Goal: Task Accomplishment & Management: Manage account settings

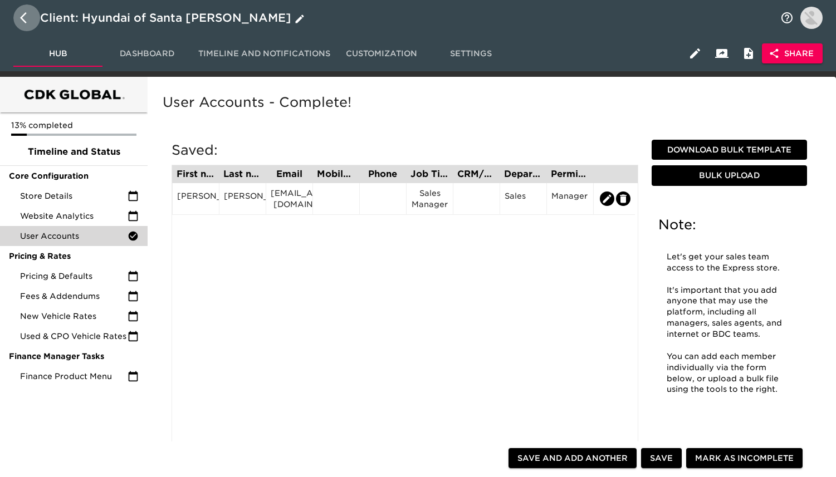
click at [25, 17] on icon "button" at bounding box center [26, 17] width 13 height 13
select select "10"
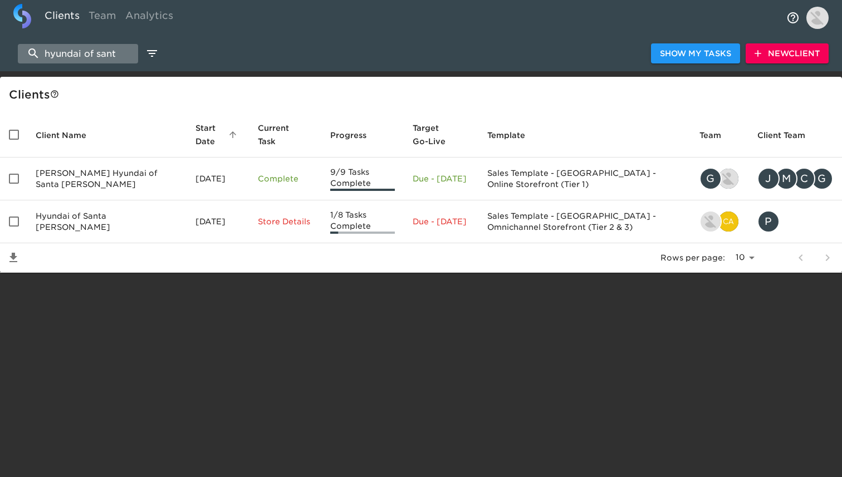
drag, startPoint x: 25, startPoint y: 17, endPoint x: 96, endPoint y: 53, distance: 80.7
click at [96, 53] on input "hyundai of sant" at bounding box center [78, 53] width 120 height 19
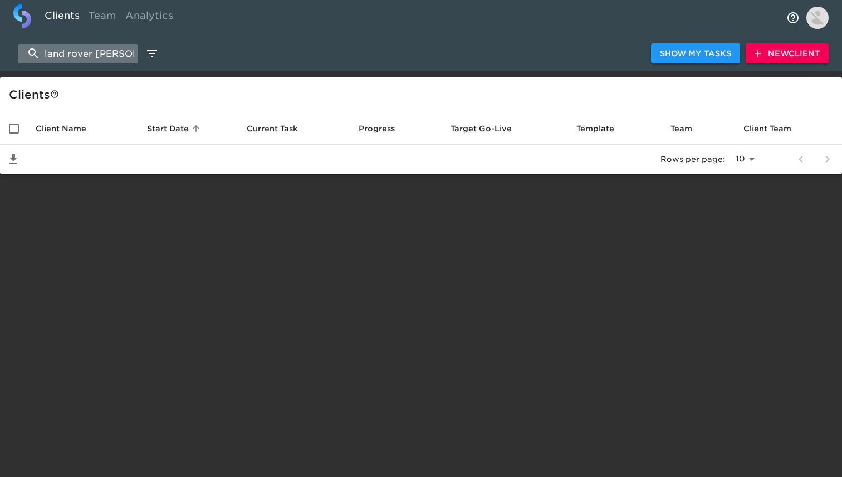
type input "land rover [PERSON_NAME]"
click at [773, 56] on span "New Client" at bounding box center [787, 54] width 65 height 14
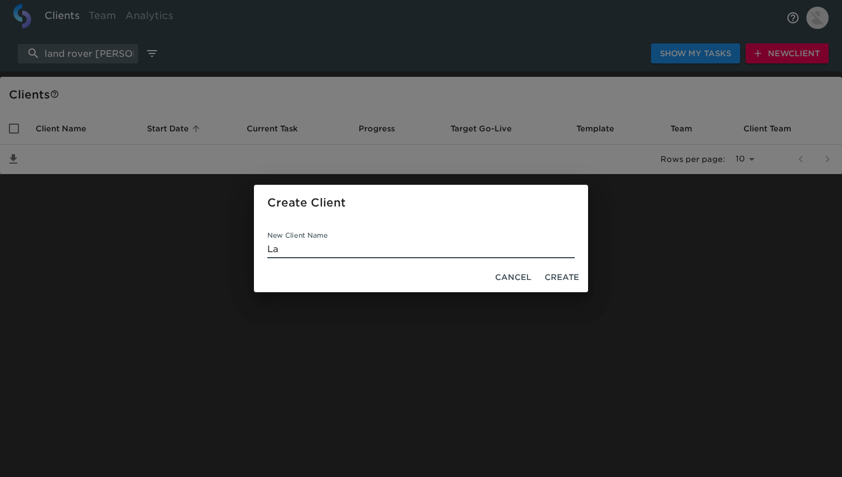
type input "L"
type input "Land Rover Royal Oak"
click at [553, 278] on span "Create" at bounding box center [562, 278] width 35 height 14
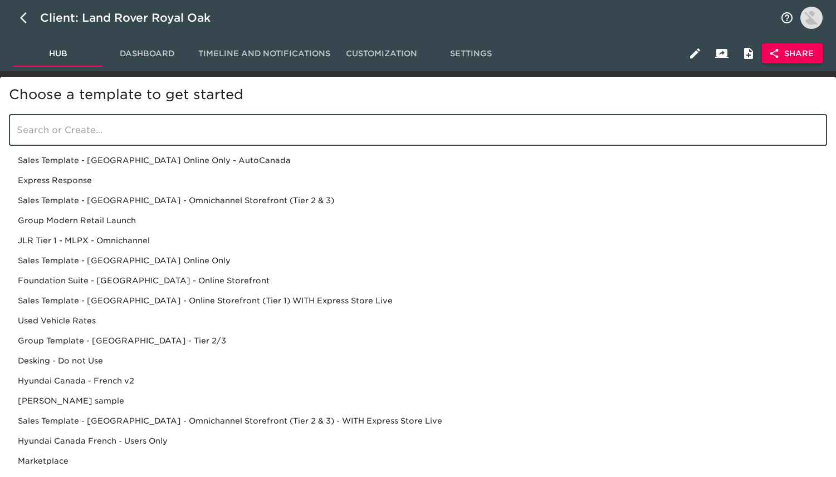
click at [146, 123] on input "search" at bounding box center [418, 130] width 818 height 31
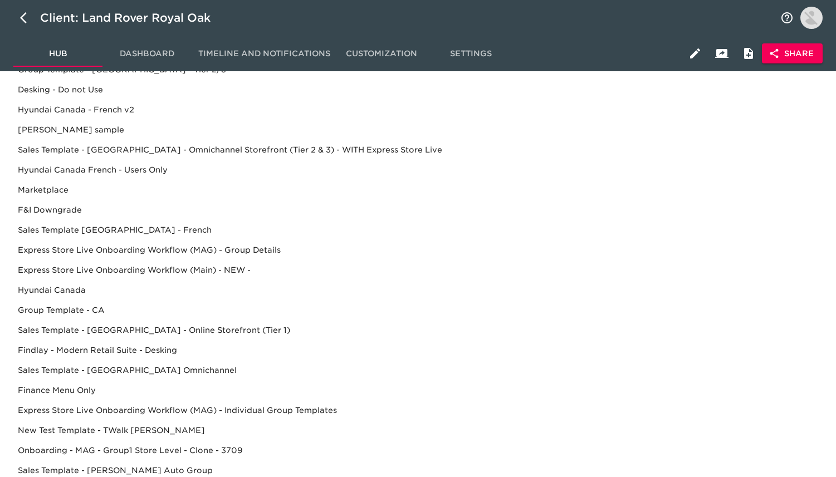
scroll to position [300, 0]
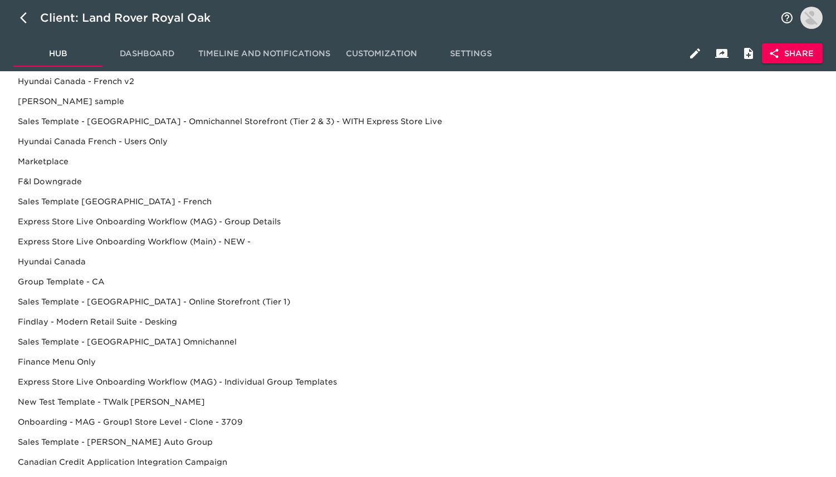
click at [174, 321] on div "Findlay - Modern Retail Suite - Desking" at bounding box center [418, 322] width 818 height 20
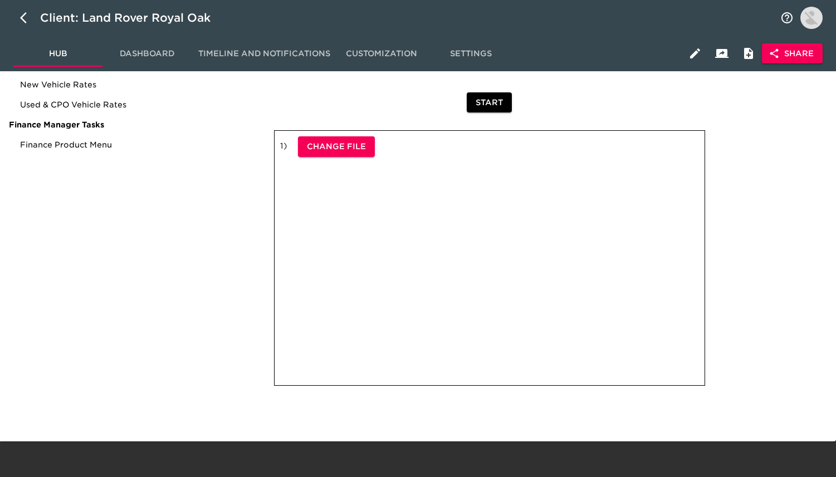
scroll to position [0, 0]
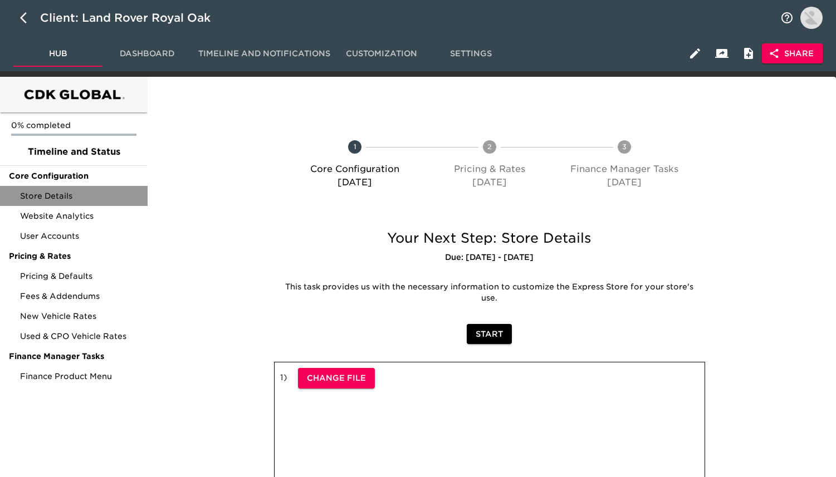
click at [52, 197] on span "Store Details" at bounding box center [79, 196] width 119 height 11
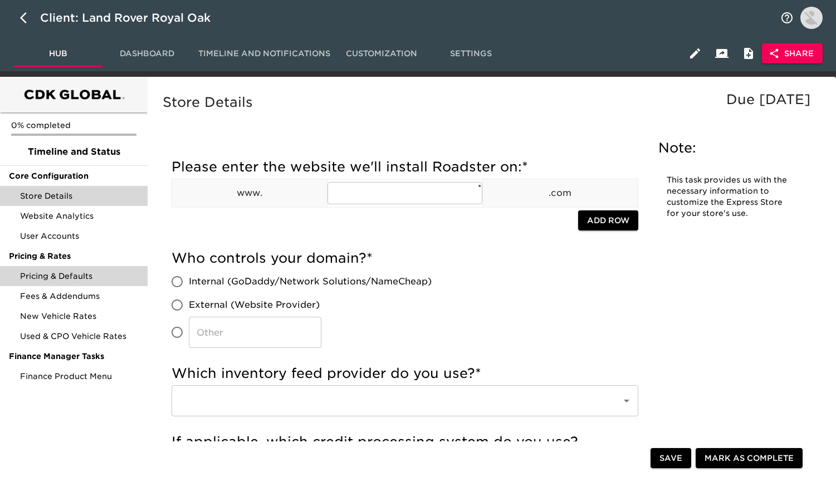
scroll to position [28, 0]
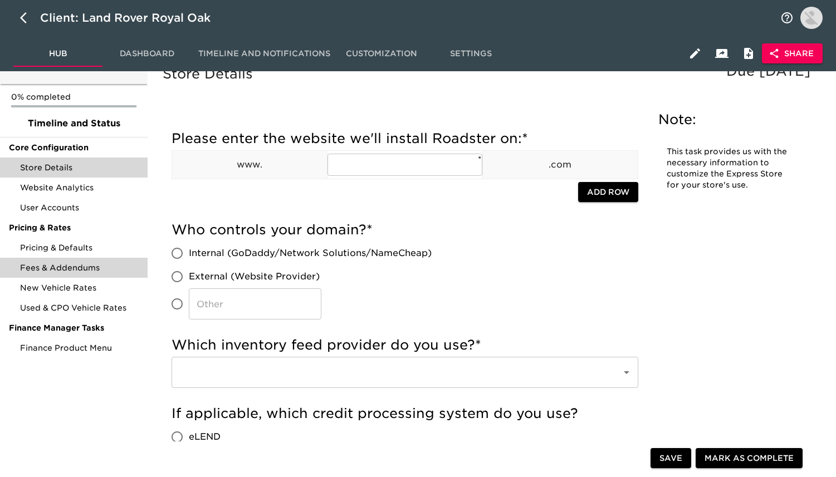
click at [71, 272] on span "Fees & Addendums" at bounding box center [79, 267] width 119 height 11
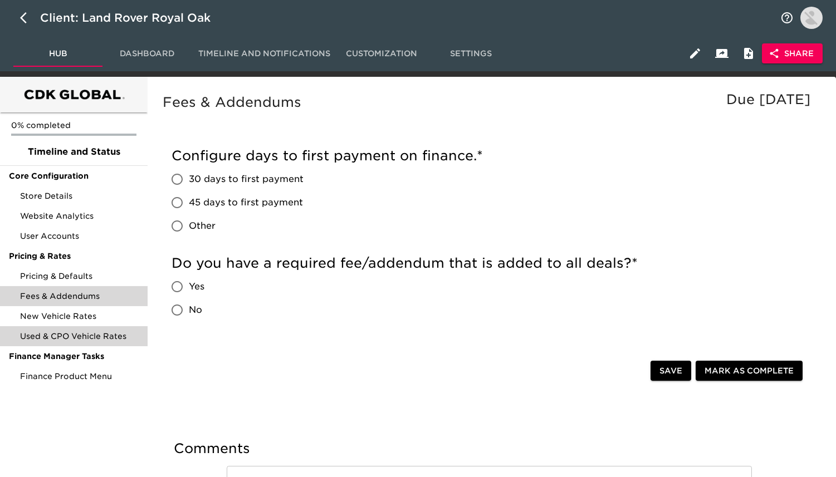
click at [69, 330] on div "Used & CPO Vehicle Rates" at bounding box center [74, 336] width 148 height 20
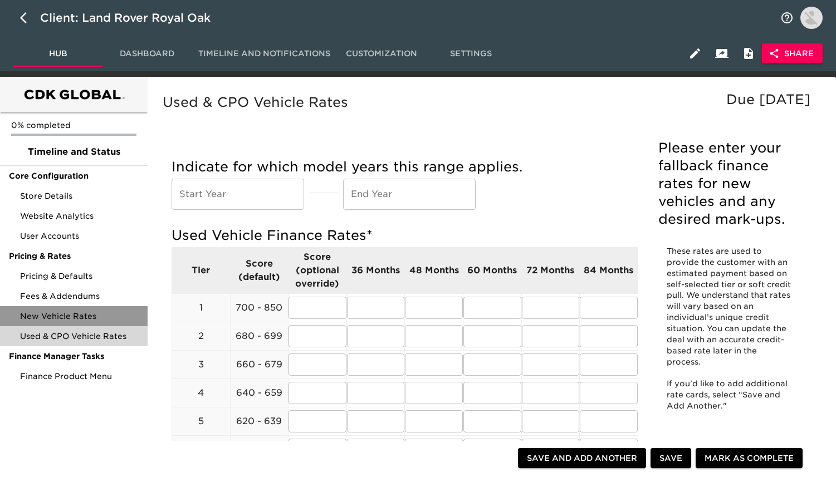
click at [72, 317] on span "New Vehicle Rates" at bounding box center [79, 316] width 119 height 11
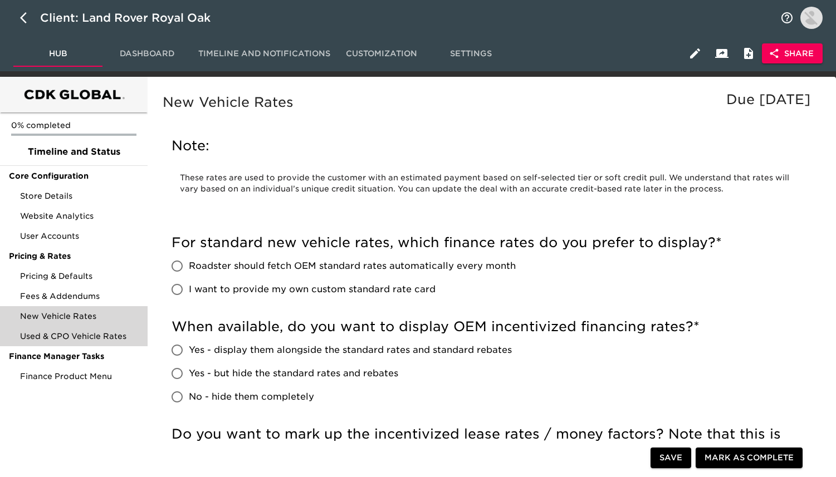
click at [86, 333] on span "Used & CPO Vehicle Rates" at bounding box center [79, 336] width 119 height 11
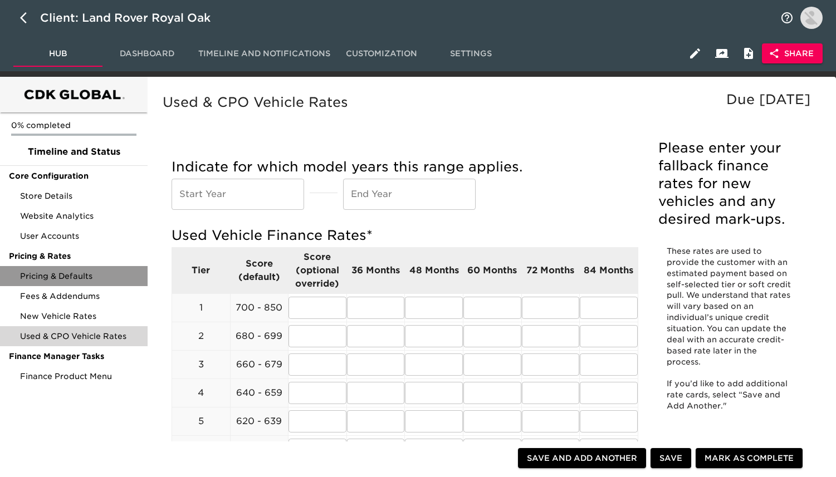
click at [84, 267] on div "Pricing & Defaults" at bounding box center [74, 276] width 148 height 20
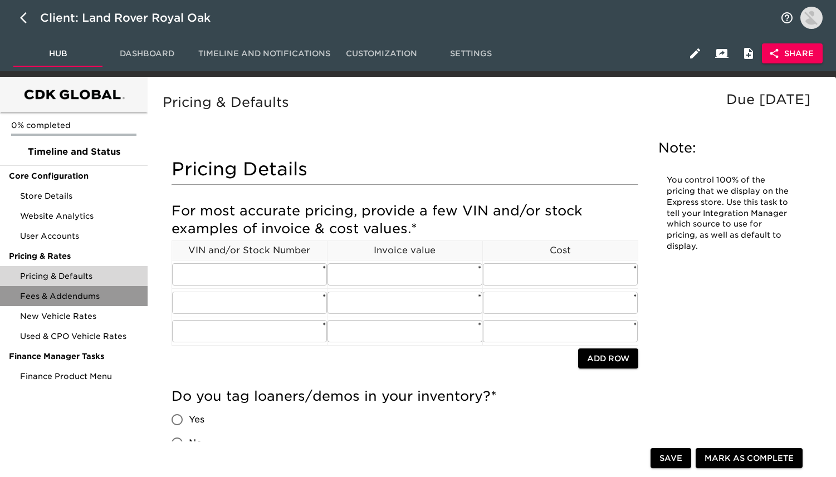
click at [89, 300] on span "Fees & Addendums" at bounding box center [79, 296] width 119 height 11
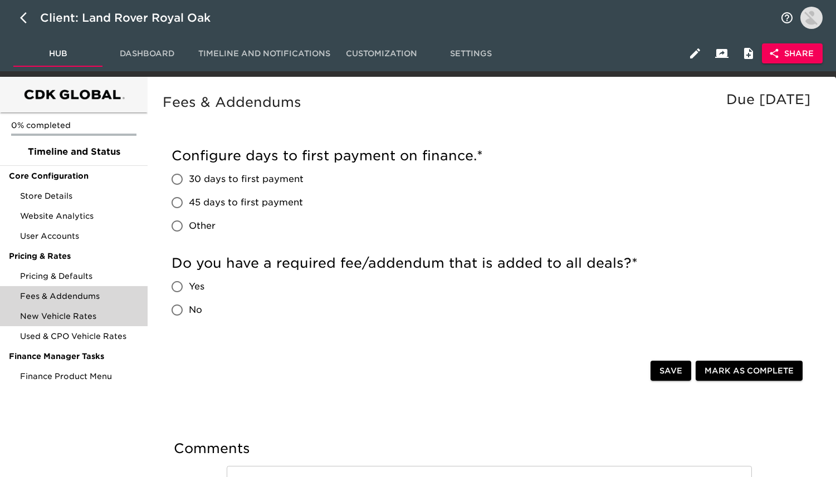
click at [87, 323] on div "New Vehicle Rates" at bounding box center [74, 316] width 148 height 20
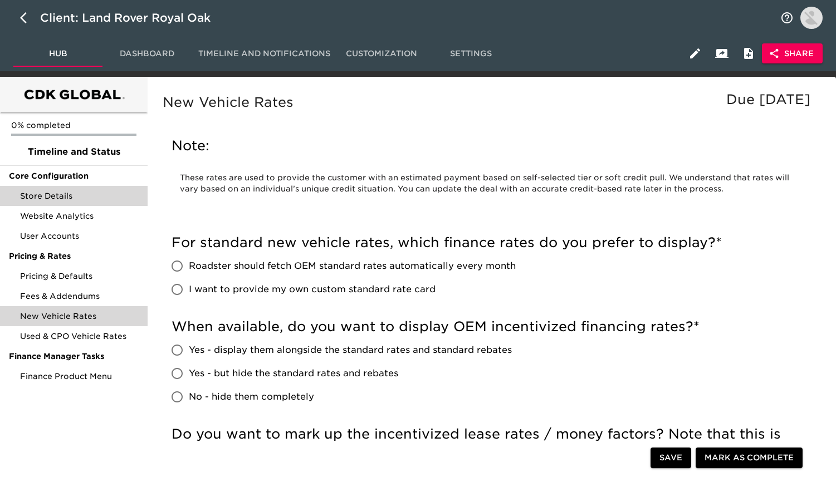
click at [67, 200] on span "Store Details" at bounding box center [79, 196] width 119 height 11
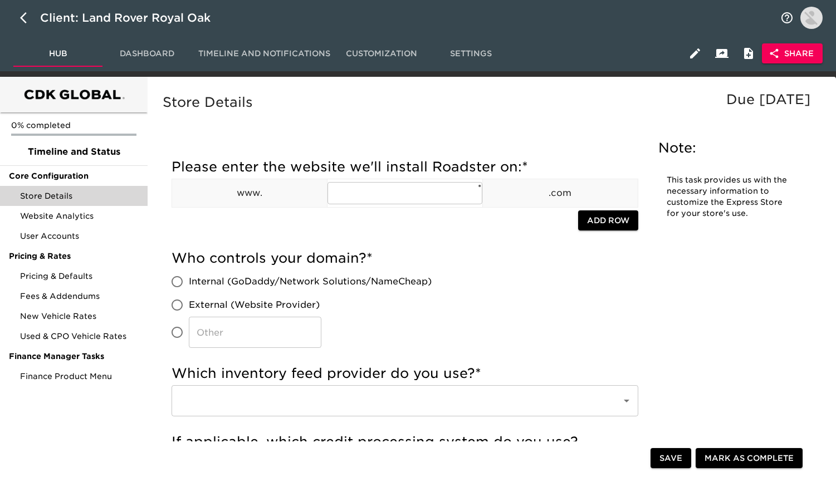
click at [163, 45] on button "Dashboard" at bounding box center [147, 53] width 89 height 27
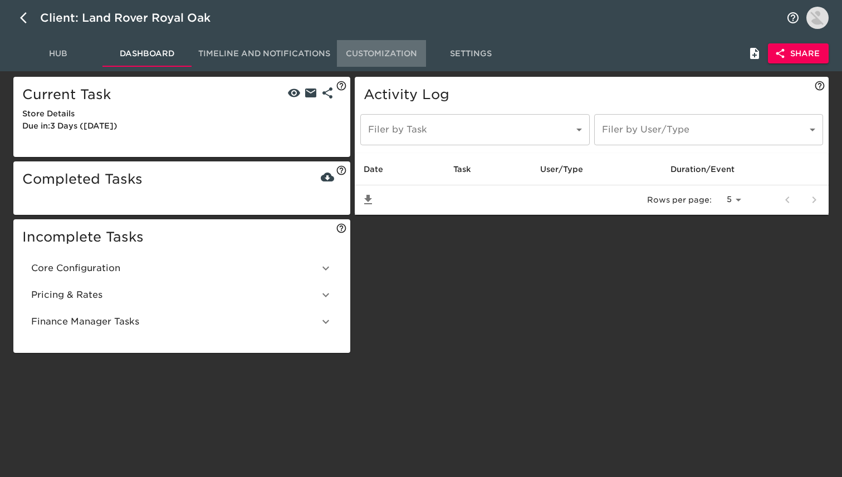
click at [383, 49] on span "Customization" at bounding box center [382, 54] width 76 height 14
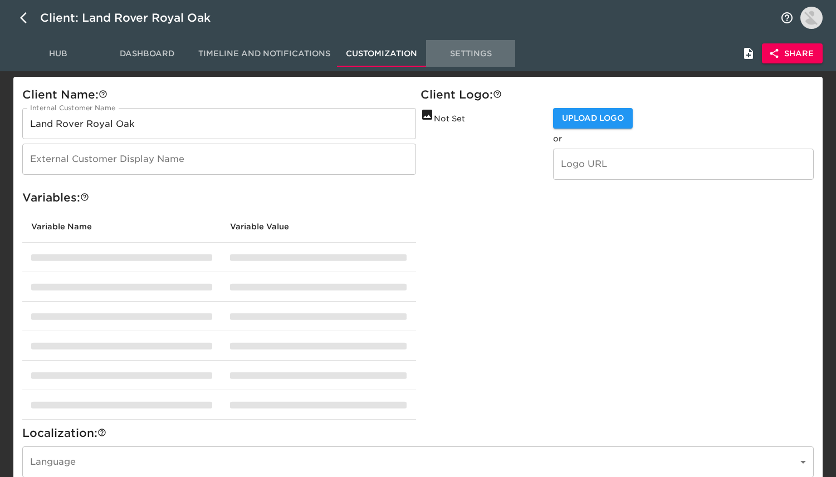
click at [458, 50] on span "Settings" at bounding box center [471, 54] width 76 height 14
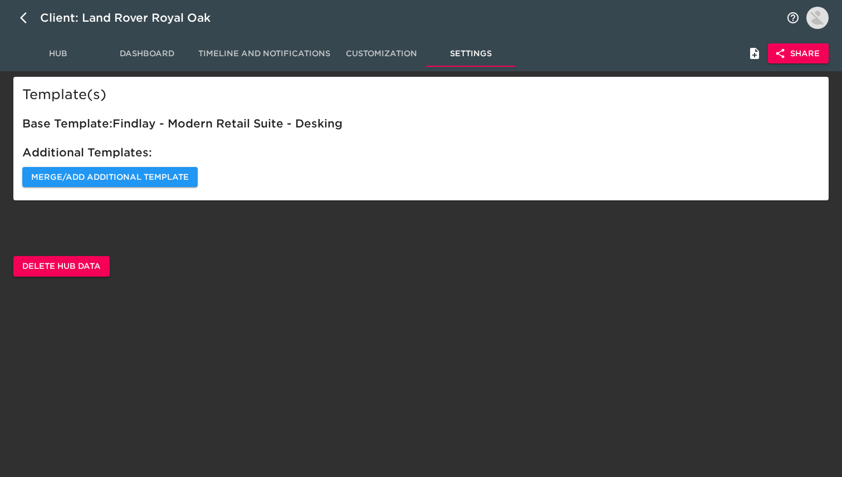
click at [45, 266] on span "Delete Hub Data" at bounding box center [61, 267] width 79 height 14
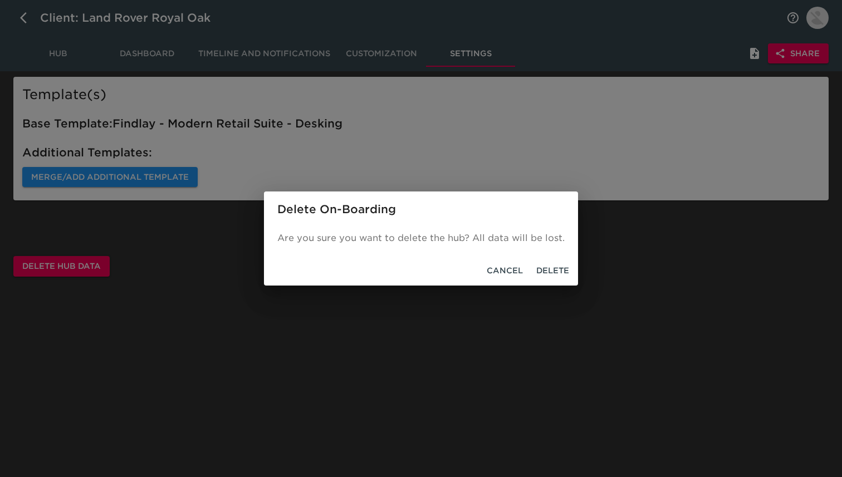
click at [555, 274] on span "Delete" at bounding box center [552, 271] width 33 height 14
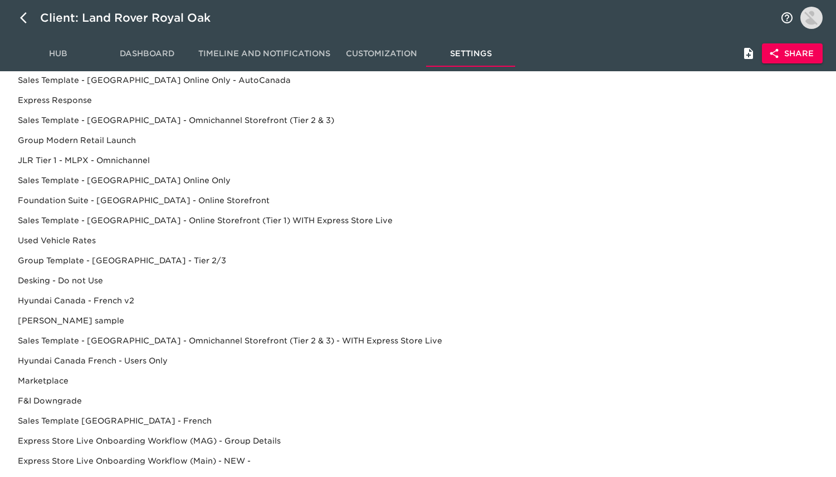
scroll to position [66, 0]
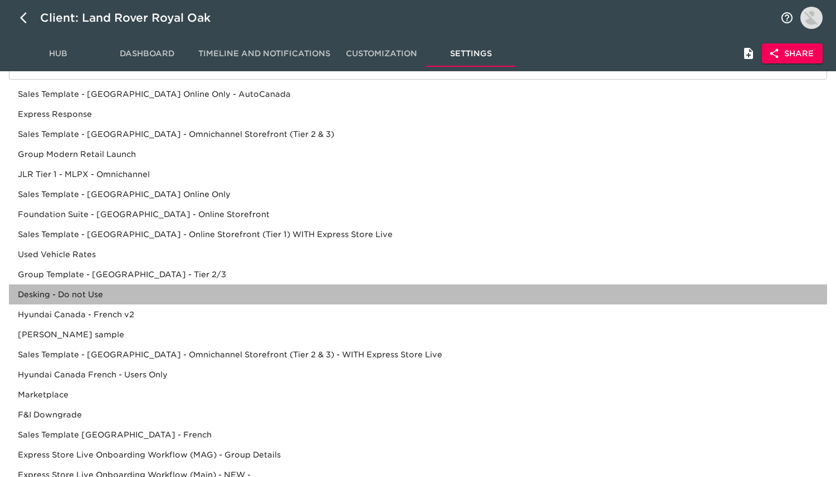
click at [151, 289] on div "Desking - Do not Use" at bounding box center [418, 295] width 818 height 20
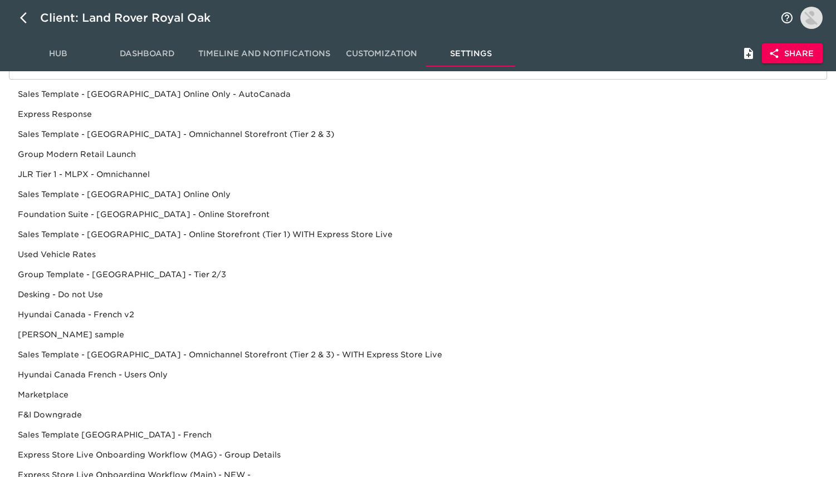
scroll to position [0, 0]
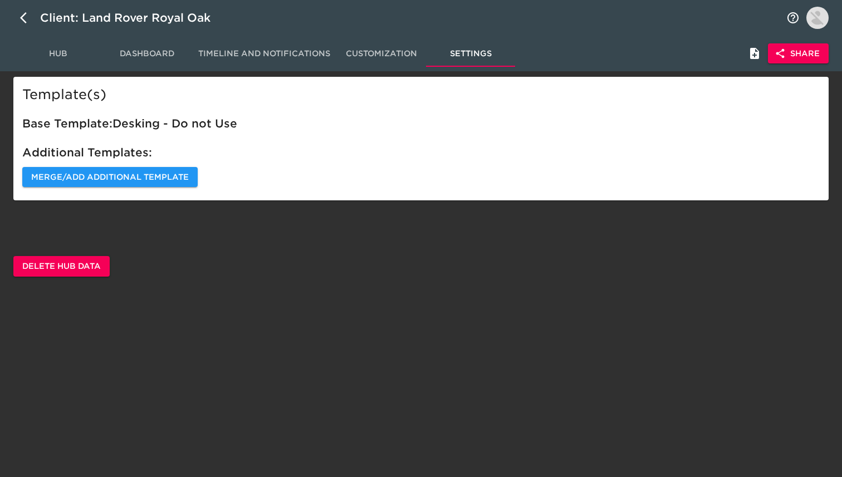
click at [71, 41] on button "Hub" at bounding box center [57, 53] width 89 height 27
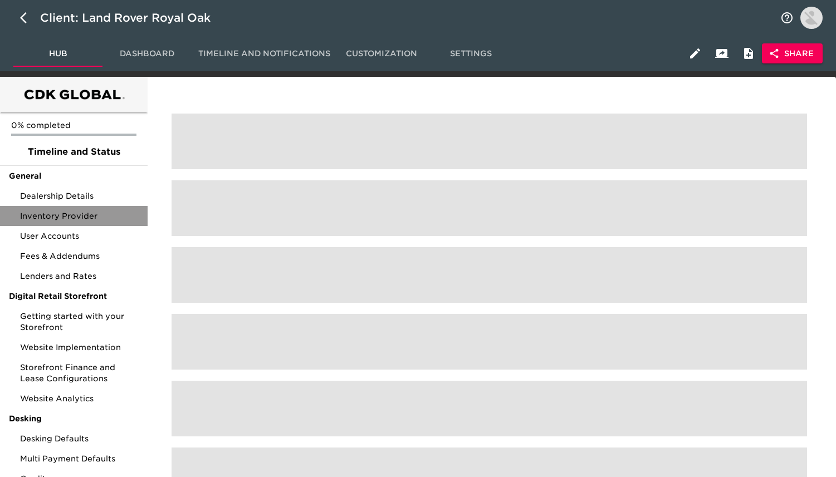
click at [105, 206] on div "Inventory Provider" at bounding box center [74, 216] width 148 height 20
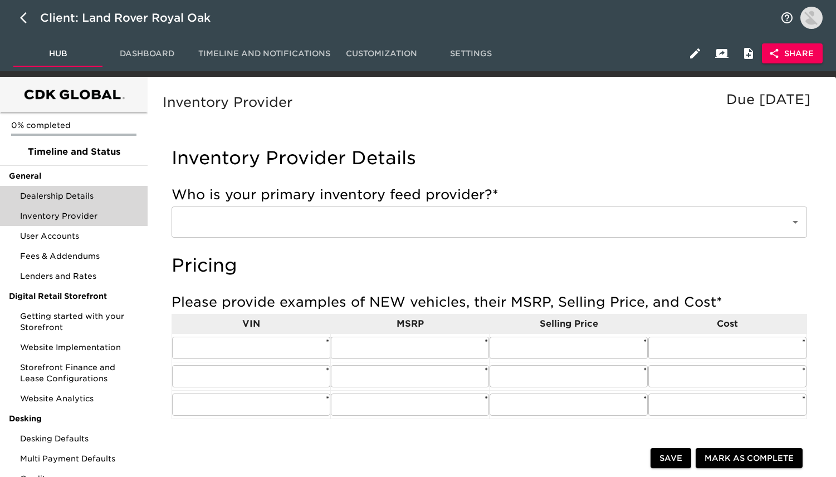
click at [105, 199] on span "Dealership Details" at bounding box center [79, 196] width 119 height 11
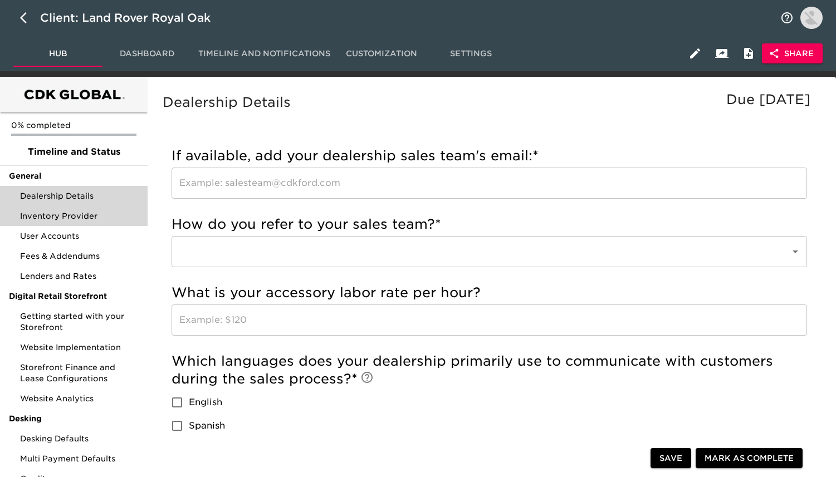
click at [86, 213] on span "Inventory Provider" at bounding box center [79, 216] width 119 height 11
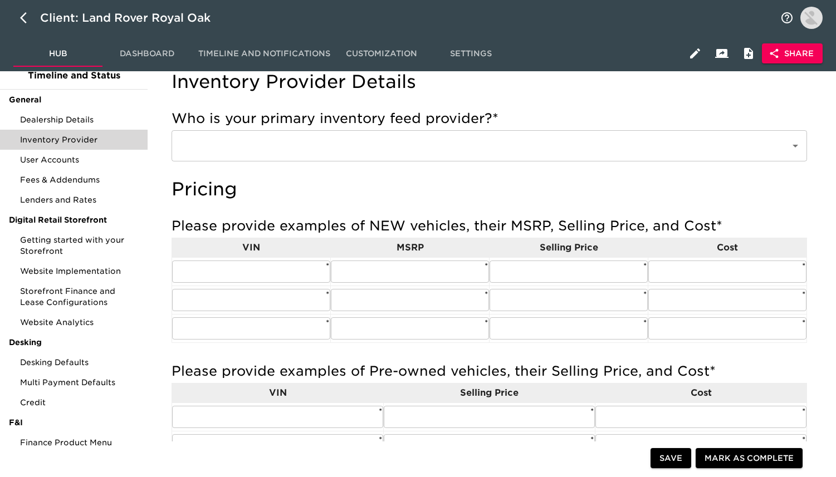
scroll to position [5, 0]
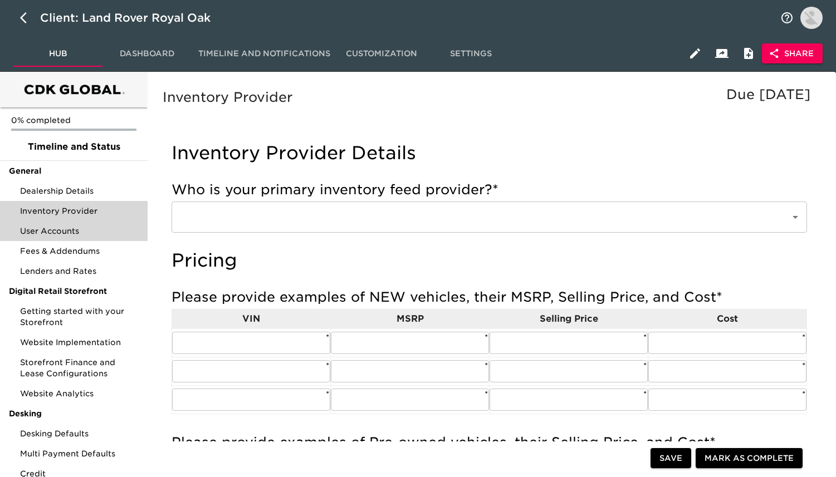
click at [84, 223] on div "User Accounts" at bounding box center [74, 231] width 148 height 20
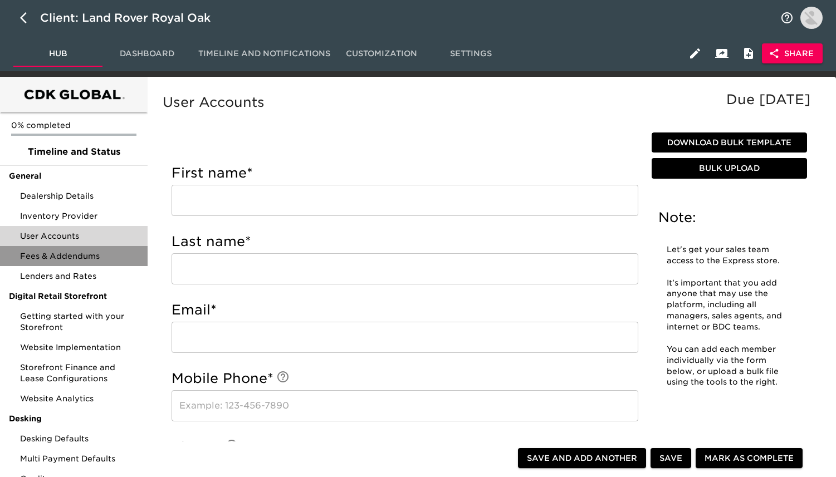
click at [109, 261] on span "Fees & Addendums" at bounding box center [79, 256] width 119 height 11
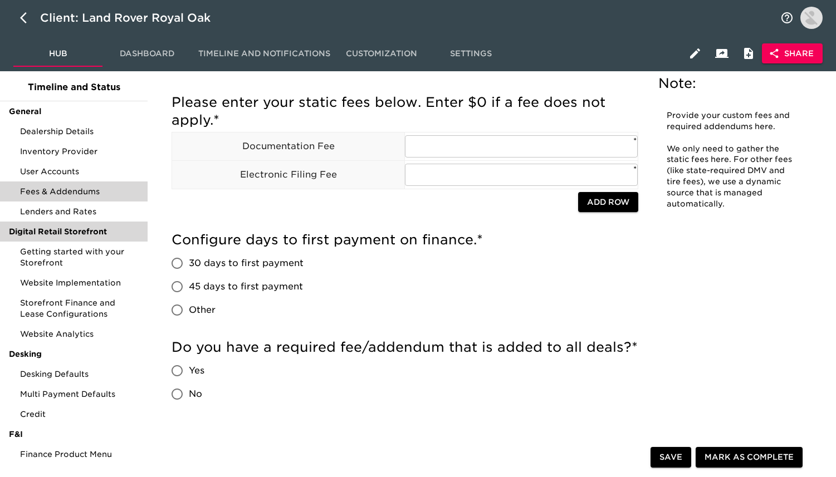
scroll to position [66, 0]
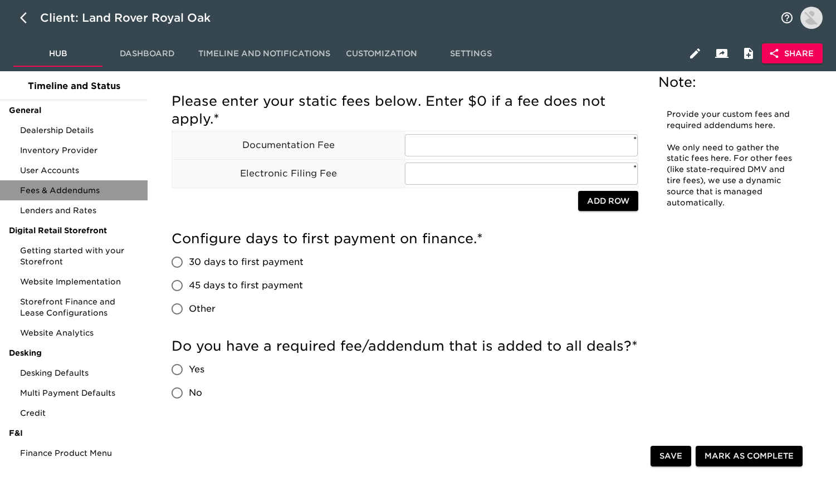
click at [80, 200] on div "Fees & Addendums" at bounding box center [74, 190] width 148 height 20
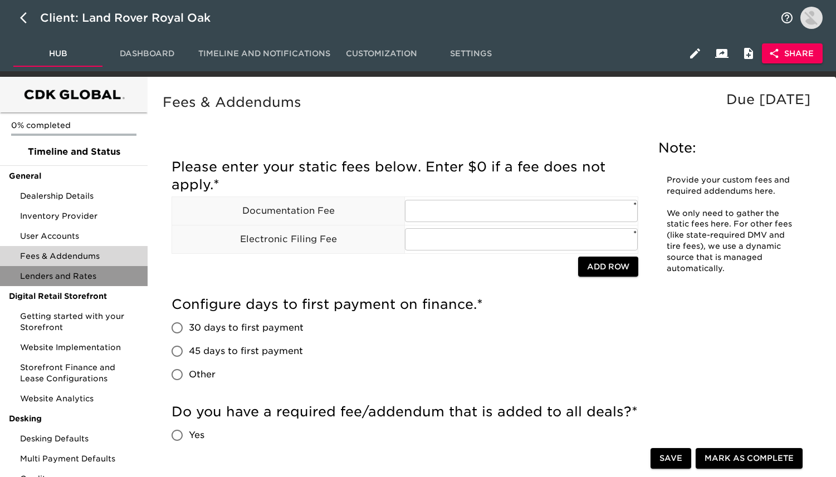
click at [86, 269] on div "Lenders and Rates" at bounding box center [74, 276] width 148 height 20
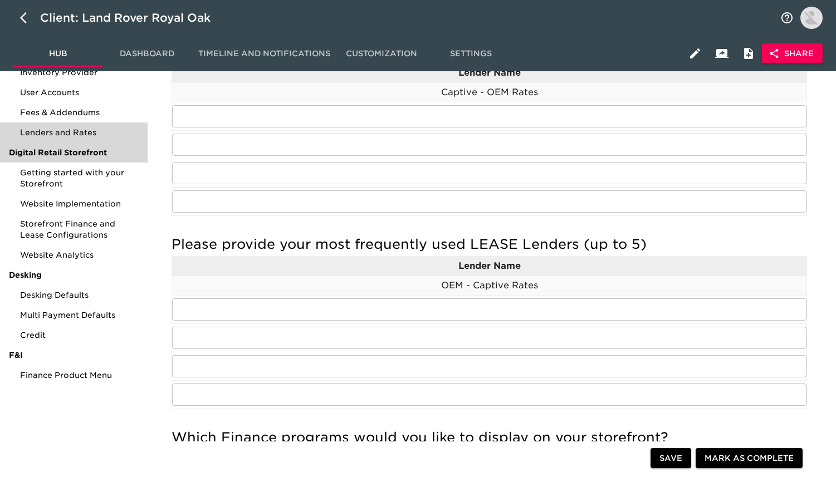
scroll to position [149, 0]
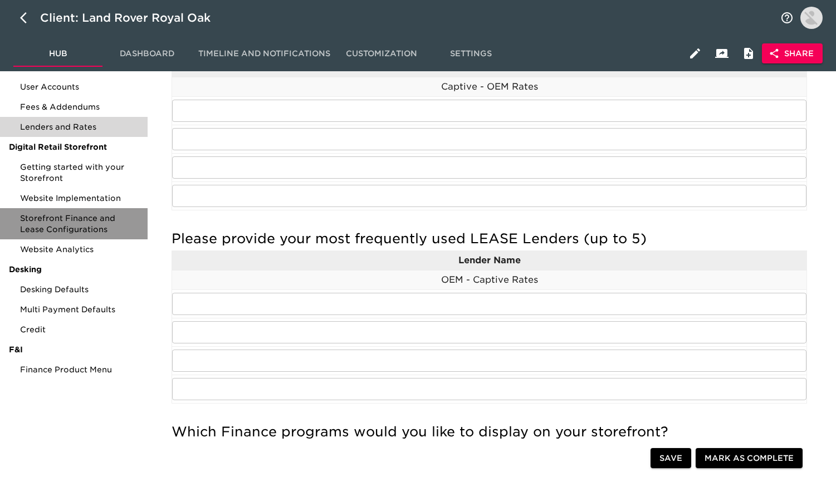
click at [117, 218] on span "Storefront Finance and Lease Configurations" at bounding box center [79, 224] width 119 height 22
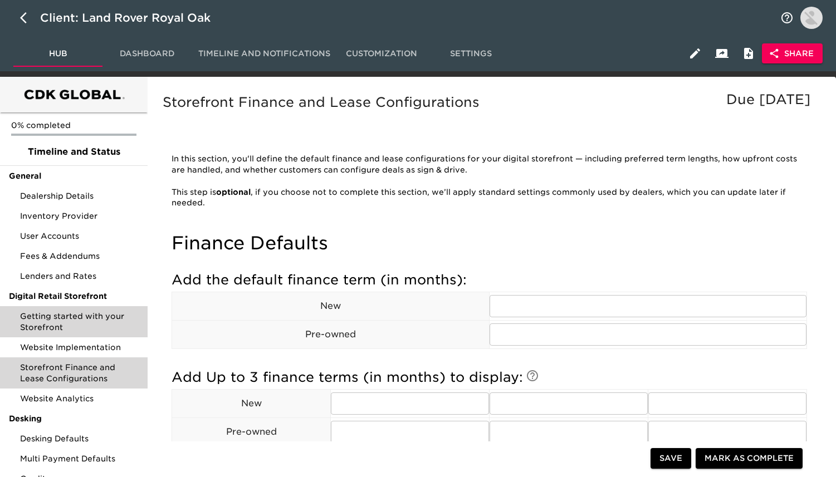
click at [109, 329] on span "Getting started with your Storefront" at bounding box center [79, 322] width 119 height 22
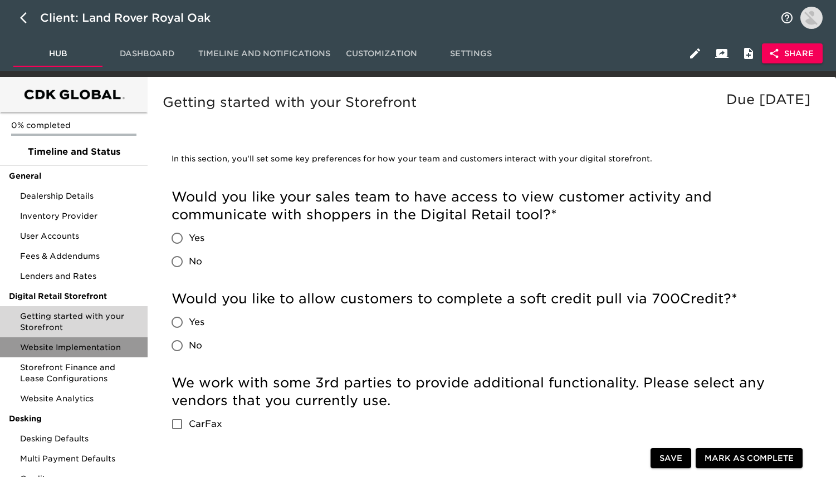
click at [121, 344] on span "Website Implementation" at bounding box center [79, 347] width 119 height 11
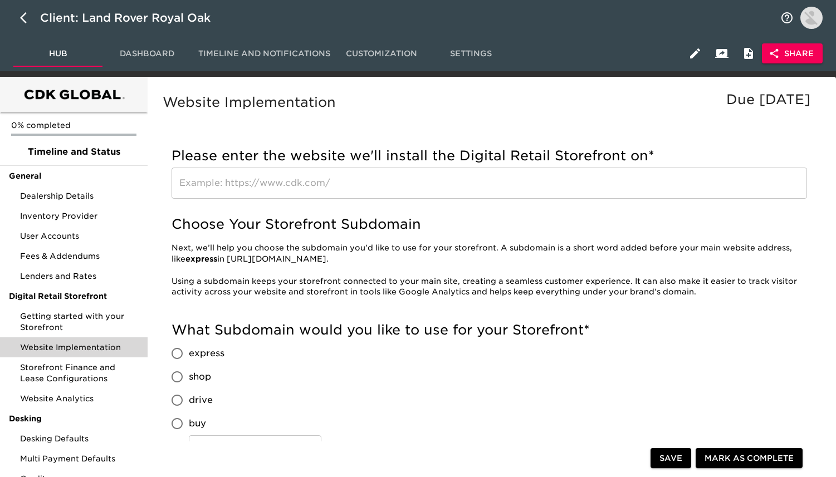
click at [498, 57] on span "Settings" at bounding box center [471, 54] width 76 height 14
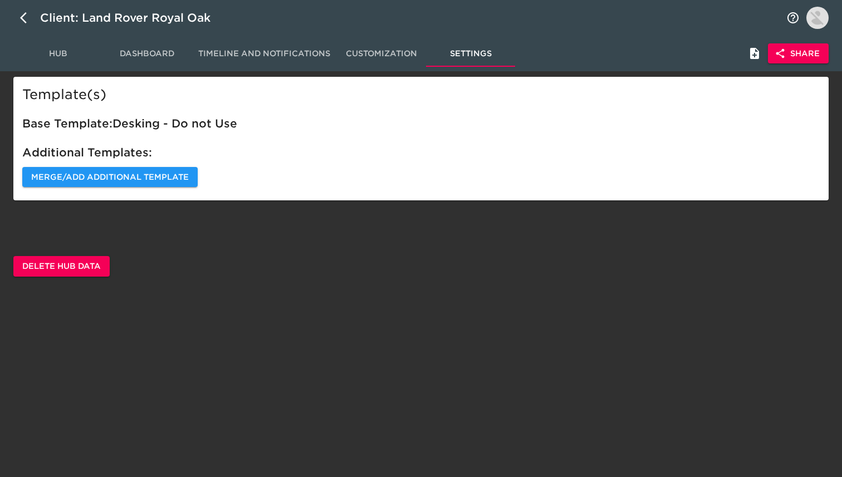
click at [77, 255] on div "Template(s) Base Template: Desking - Do not Use Additional Templates: Merge/Add…" at bounding box center [421, 177] width 842 height 200
click at [77, 258] on button "Delete Hub Data" at bounding box center [61, 266] width 96 height 21
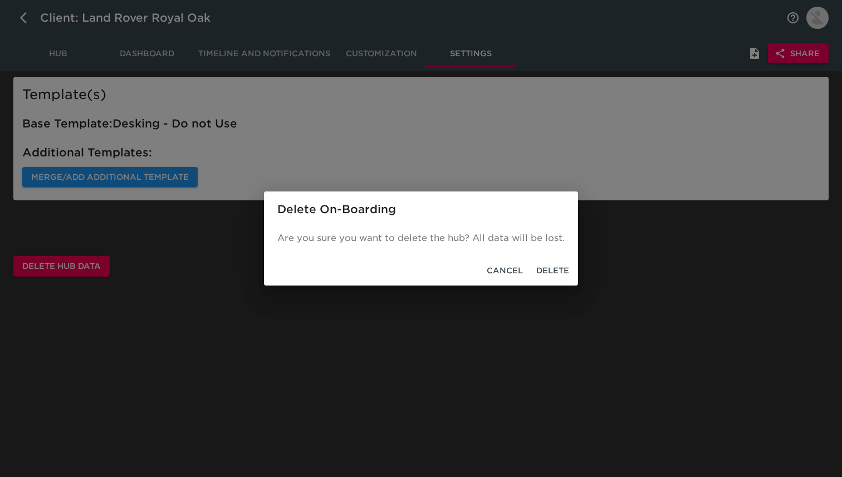
click at [555, 270] on span "Delete" at bounding box center [552, 271] width 33 height 14
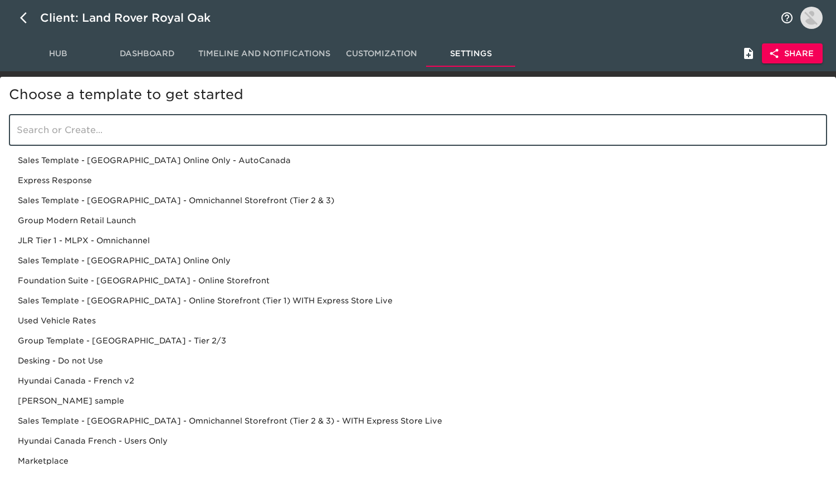
click at [143, 136] on input "search" at bounding box center [418, 130] width 818 height 31
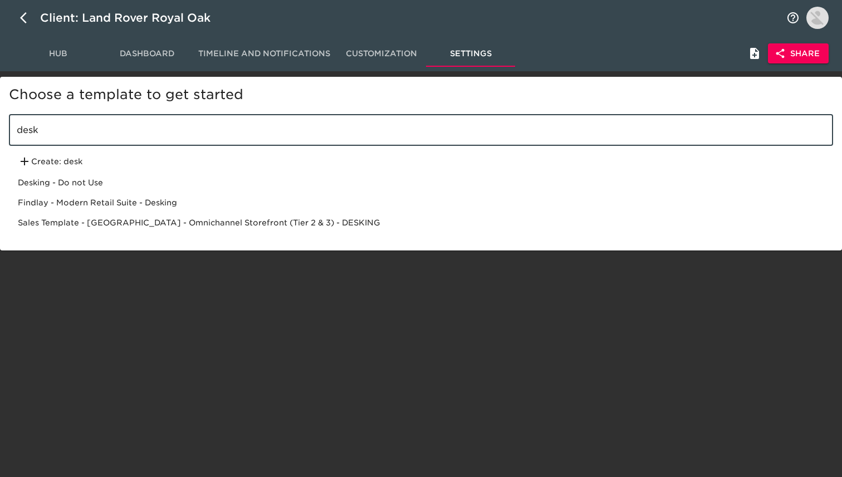
type input "desk"
click at [168, 221] on div "Sales Template - [GEOGRAPHIC_DATA] - Omnichannel Storefront (Tier 2 & 3) - DESK…" at bounding box center [421, 223] width 824 height 20
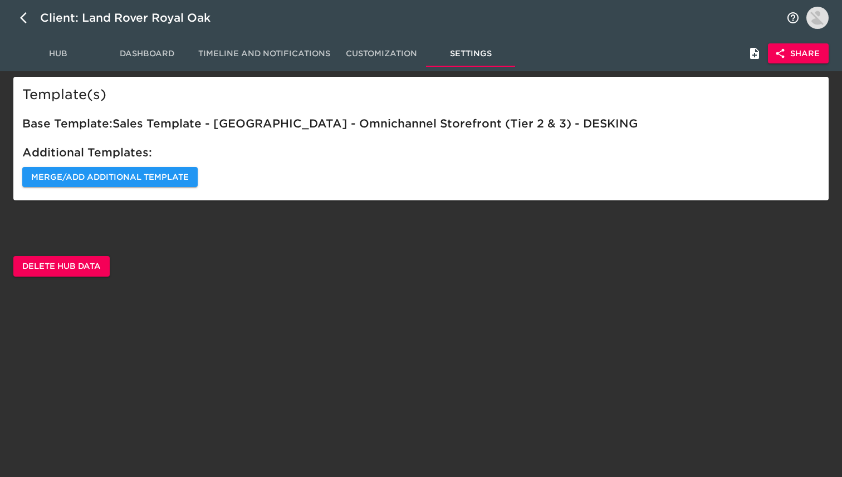
click at [60, 52] on span "Hub" at bounding box center [58, 54] width 76 height 14
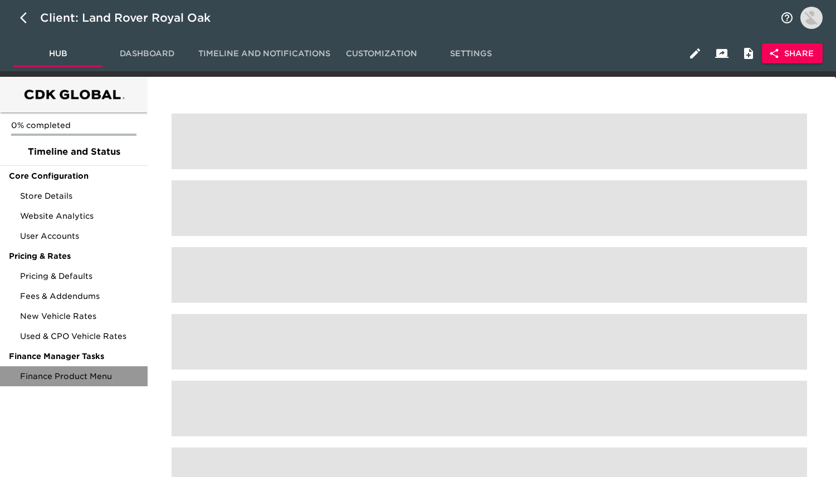
click at [97, 379] on span "Finance Product Menu" at bounding box center [79, 376] width 119 height 11
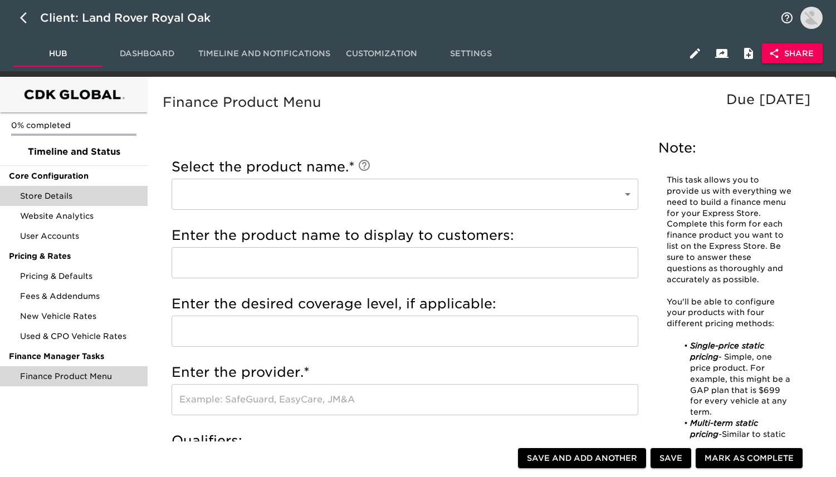
click at [99, 203] on div "Store Details" at bounding box center [74, 196] width 148 height 20
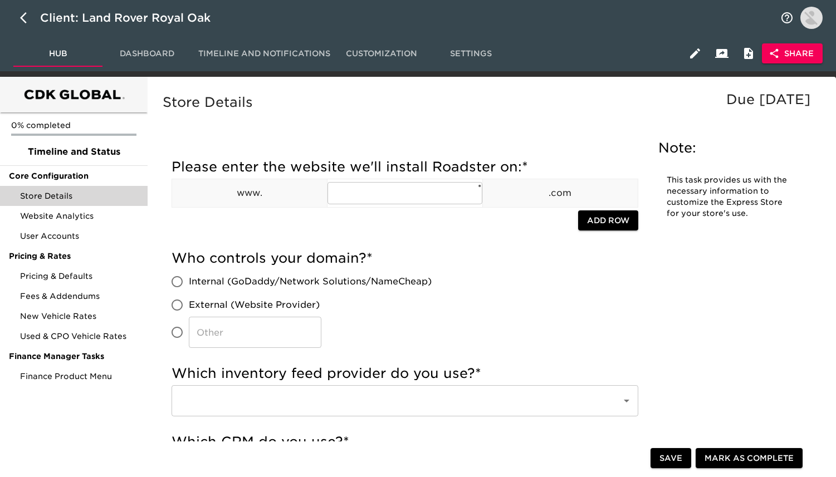
click at [500, 61] on button "Settings" at bounding box center [470, 53] width 89 height 27
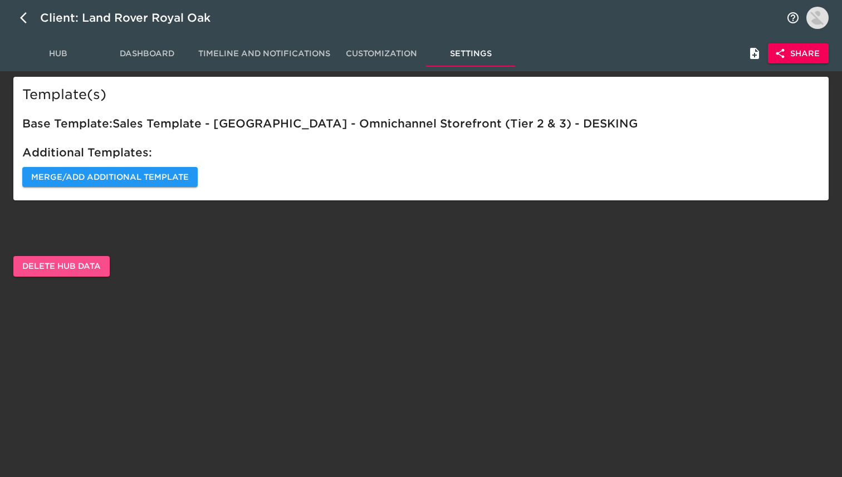
click at [80, 264] on span "Delete Hub Data" at bounding box center [61, 267] width 79 height 14
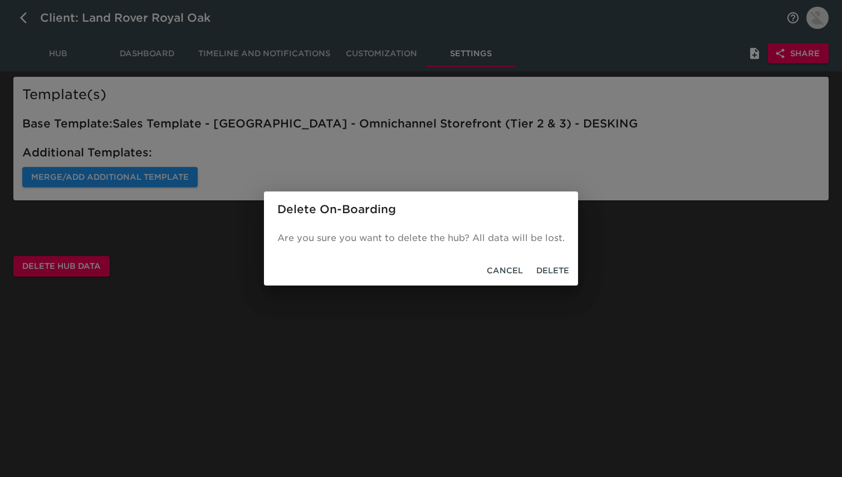
click at [550, 281] on div "Cancel Delete" at bounding box center [421, 271] width 314 height 30
click at [550, 270] on span "Delete" at bounding box center [552, 271] width 33 height 14
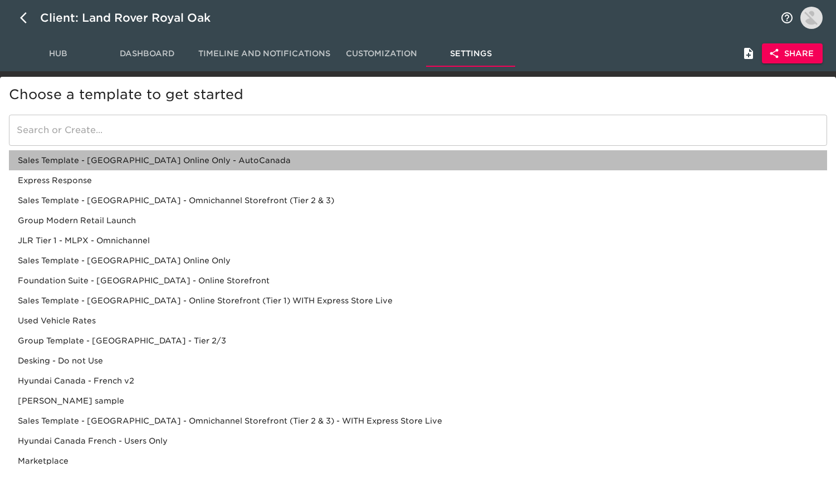
click at [190, 159] on div "Sales Template - [GEOGRAPHIC_DATA] Online Only - AutoCanada" at bounding box center [418, 160] width 818 height 20
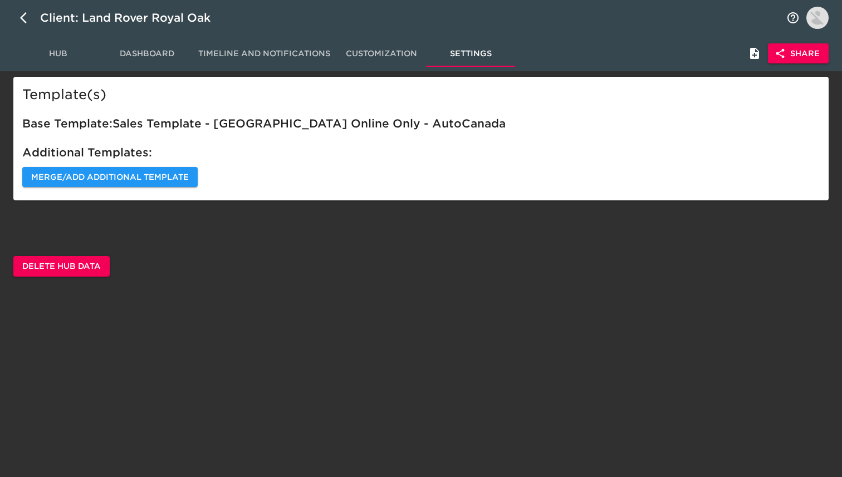
click at [64, 48] on span "Hub" at bounding box center [58, 54] width 76 height 14
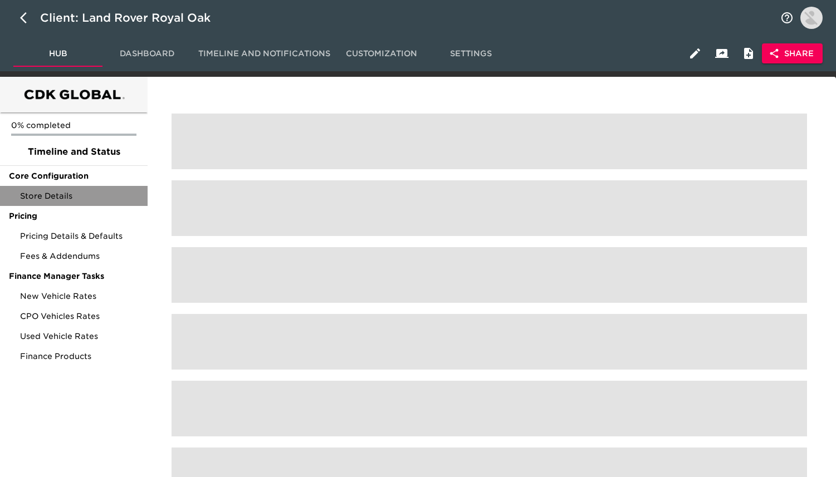
click at [94, 196] on span "Store Details" at bounding box center [79, 196] width 119 height 11
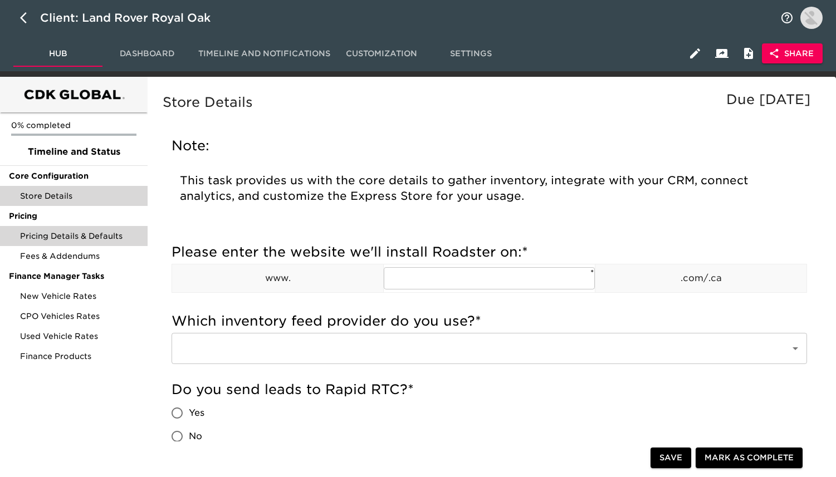
click at [86, 235] on span "Pricing Details & Defaults" at bounding box center [79, 236] width 119 height 11
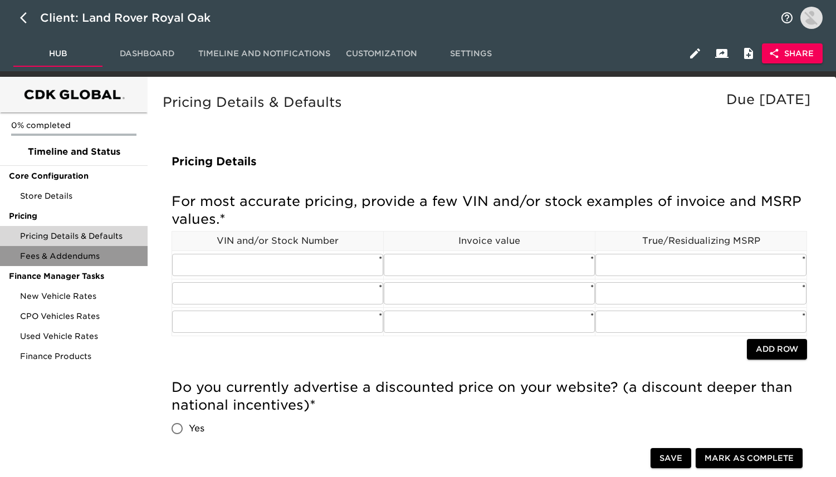
click at [89, 257] on span "Fees & Addendums" at bounding box center [79, 256] width 119 height 11
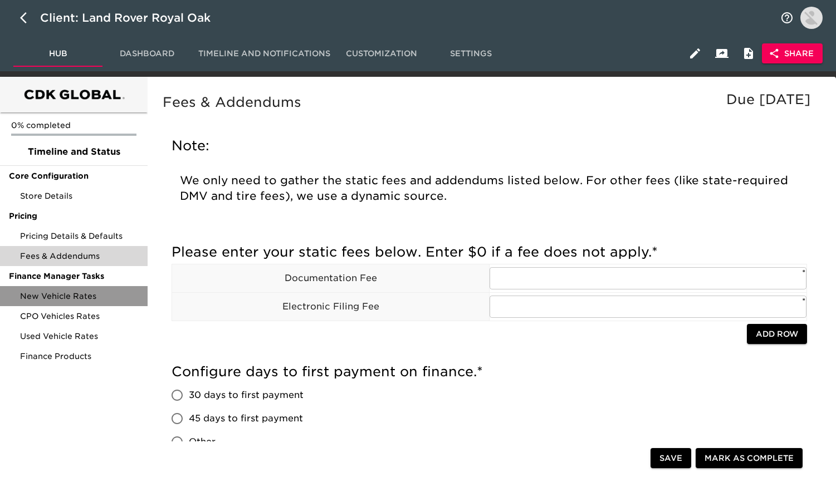
click at [81, 287] on div "New Vehicle Rates" at bounding box center [74, 296] width 148 height 20
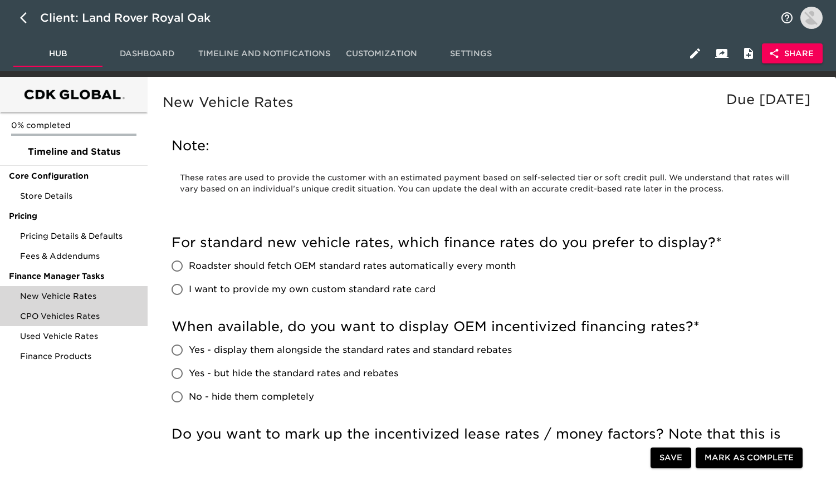
click at [81, 318] on span "CPO Vehicles Rates" at bounding box center [79, 316] width 119 height 11
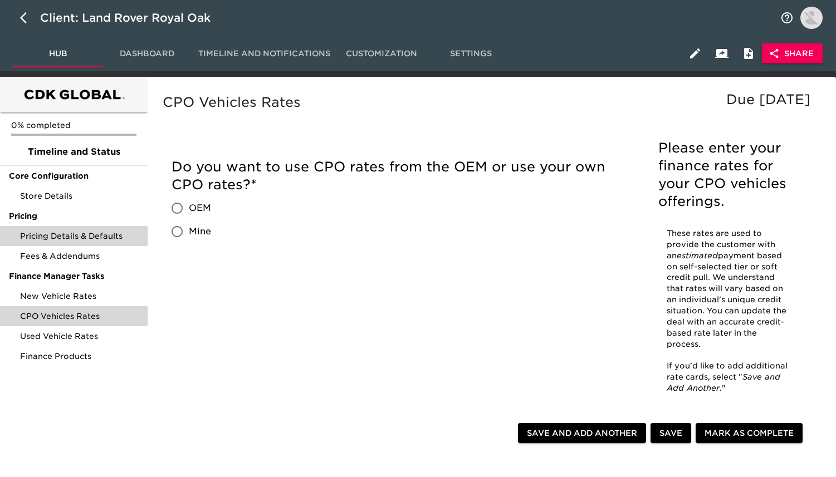
click at [85, 244] on div "Pricing Details & Defaults" at bounding box center [74, 236] width 148 height 20
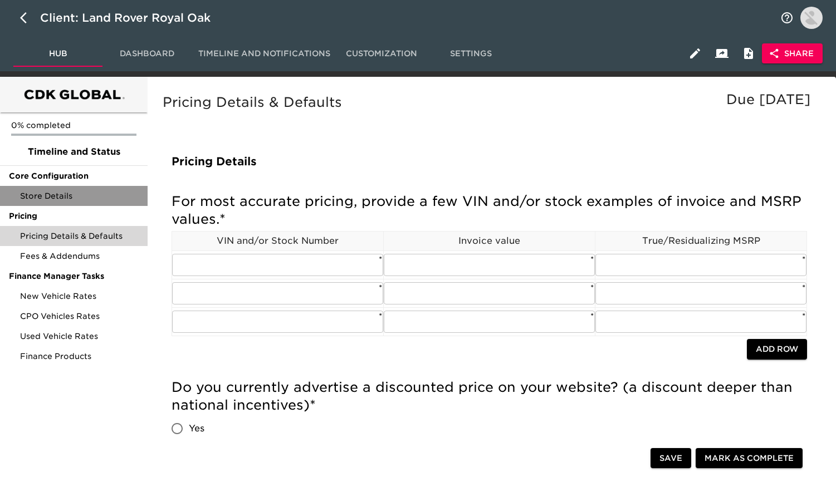
click at [92, 197] on span "Store Details" at bounding box center [79, 196] width 119 height 11
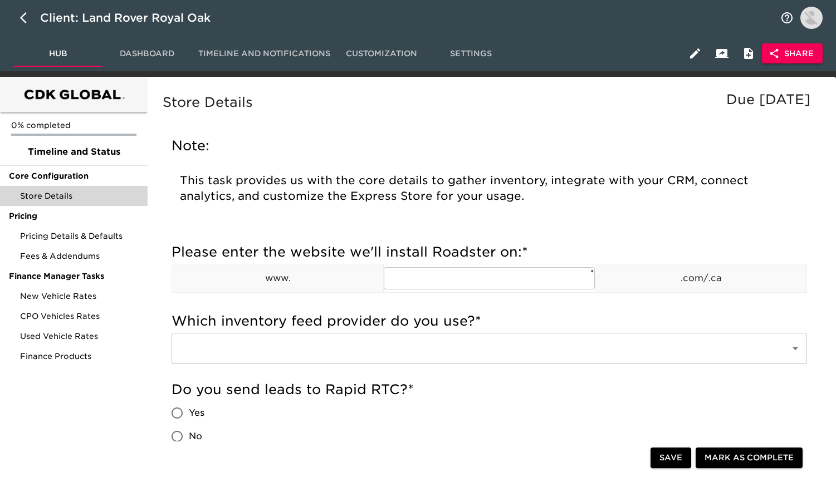
click at [466, 52] on span "Settings" at bounding box center [471, 54] width 76 height 14
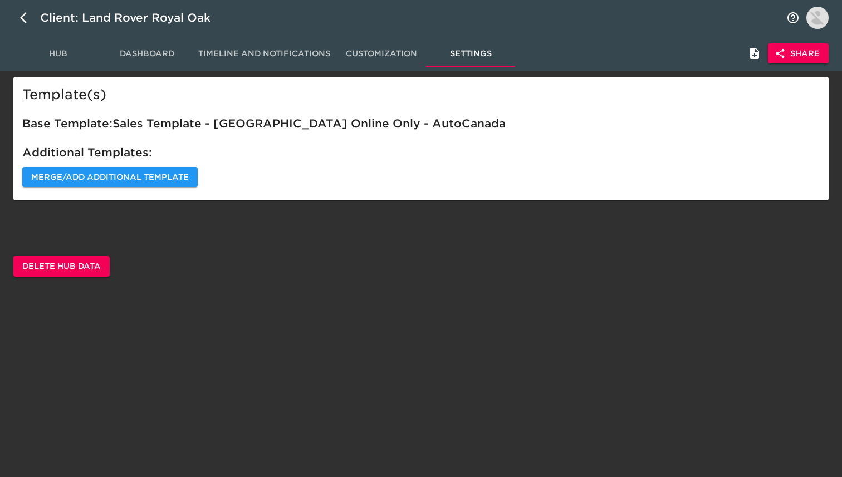
click at [72, 274] on button "Delete Hub Data" at bounding box center [61, 266] width 96 height 21
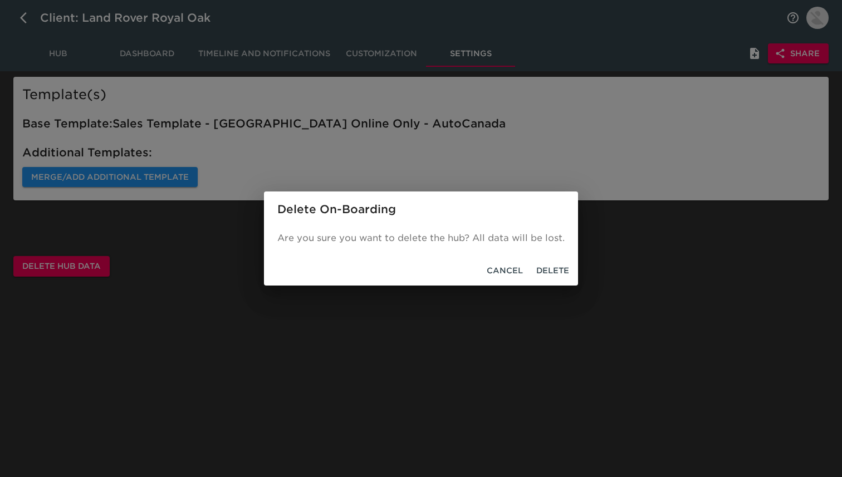
click at [554, 265] on span "Delete" at bounding box center [552, 271] width 33 height 14
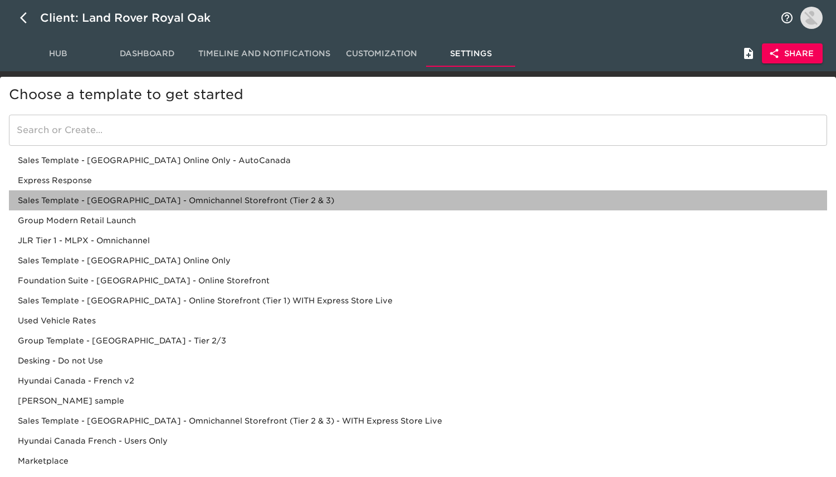
click at [190, 198] on div "Sales Template - [GEOGRAPHIC_DATA] - Omnichannel Storefront (Tier 2 & 3)" at bounding box center [418, 201] width 818 height 20
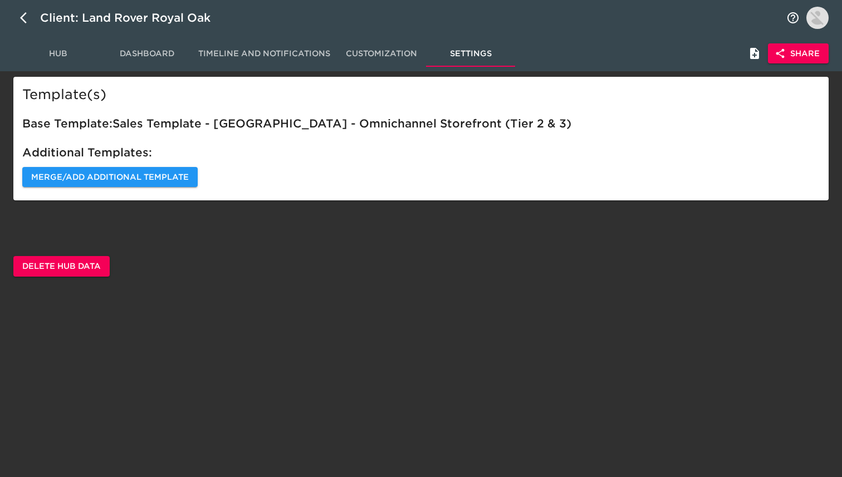
click at [71, 60] on button "Hub" at bounding box center [57, 53] width 89 height 27
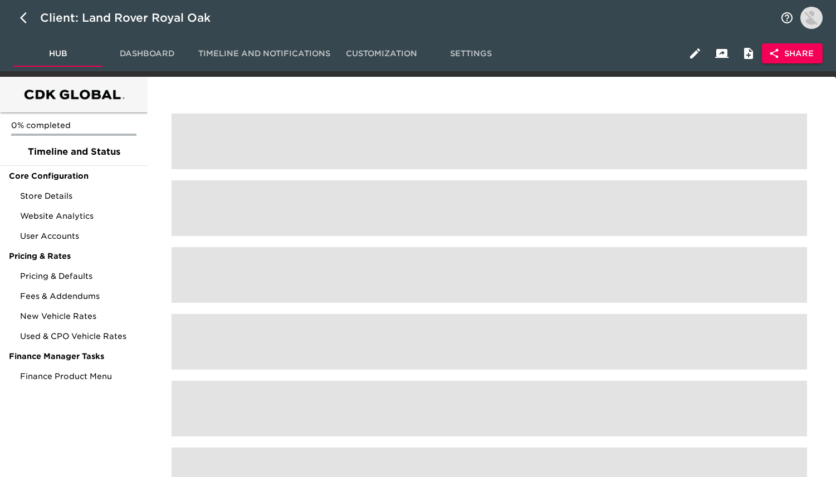
click at [458, 47] on span "Settings" at bounding box center [471, 54] width 76 height 14
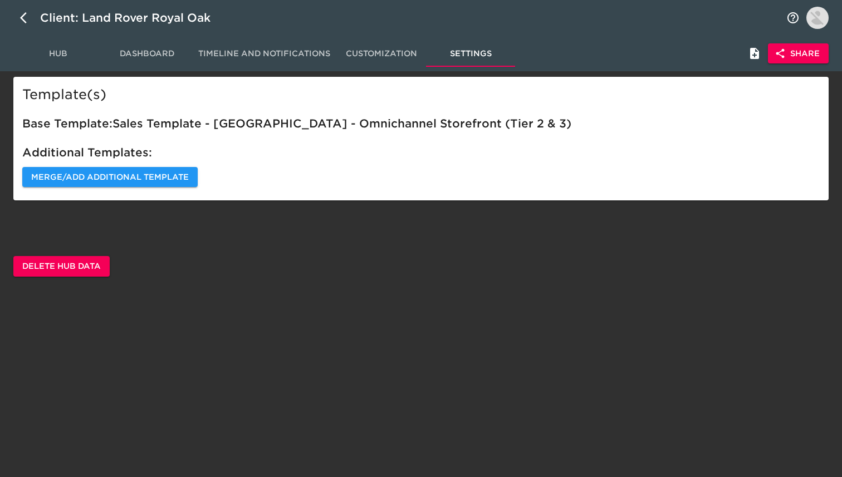
click at [61, 265] on span "Delete Hub Data" at bounding box center [61, 267] width 79 height 14
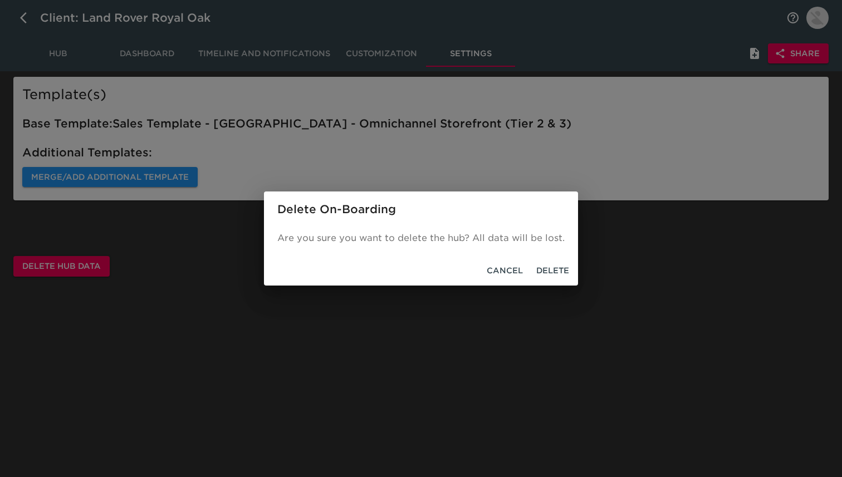
click at [558, 277] on span "Delete" at bounding box center [552, 271] width 33 height 14
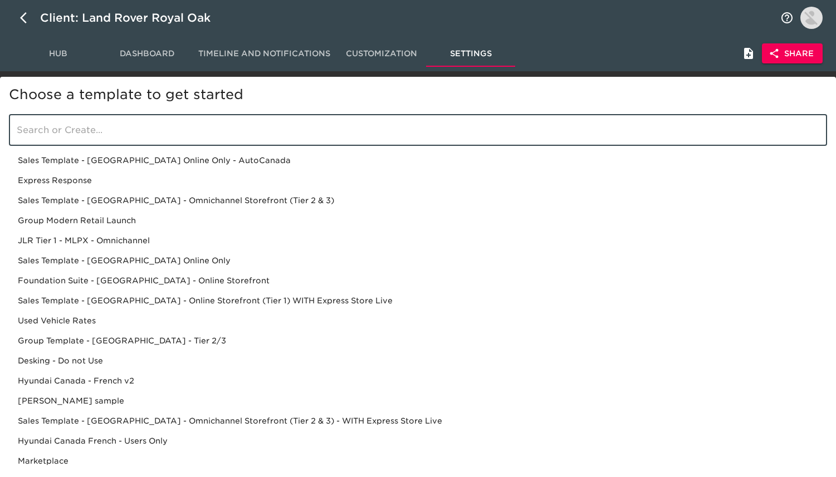
click at [141, 126] on input "search" at bounding box center [418, 130] width 818 height 31
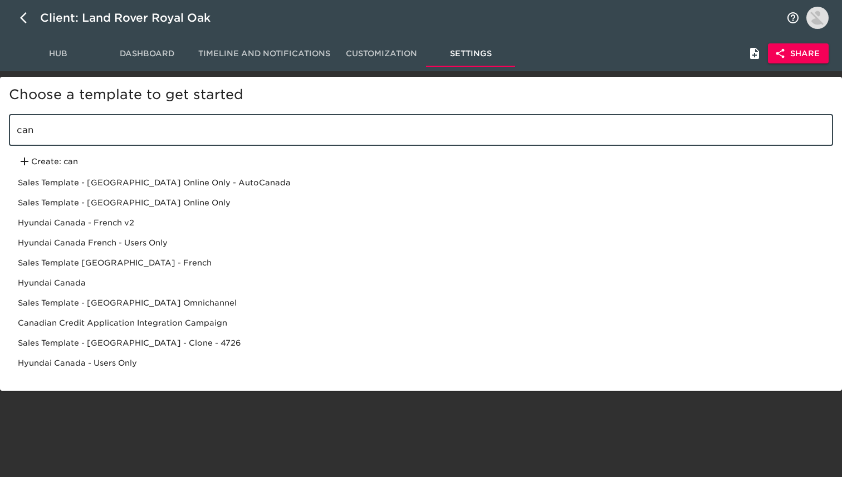
type input "can"
click at [139, 207] on div "Sales Template - [GEOGRAPHIC_DATA] Online Only" at bounding box center [421, 203] width 824 height 20
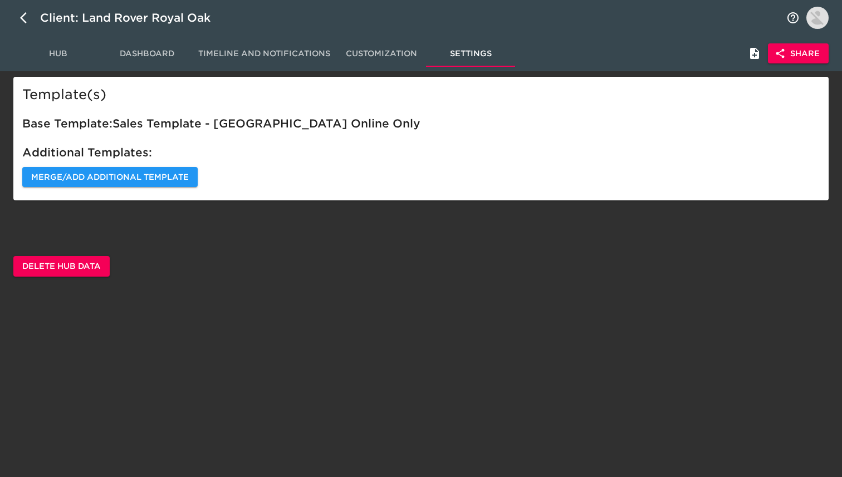
click at [57, 53] on span "Hub" at bounding box center [58, 54] width 76 height 14
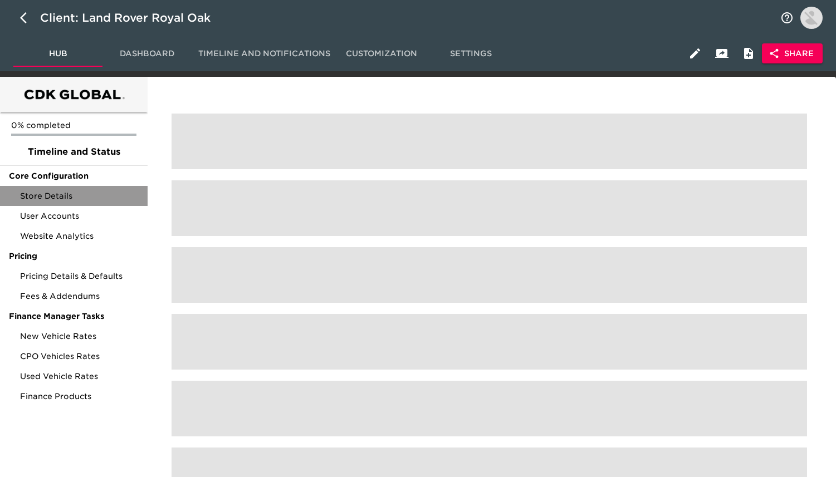
click at [103, 197] on span "Store Details" at bounding box center [79, 196] width 119 height 11
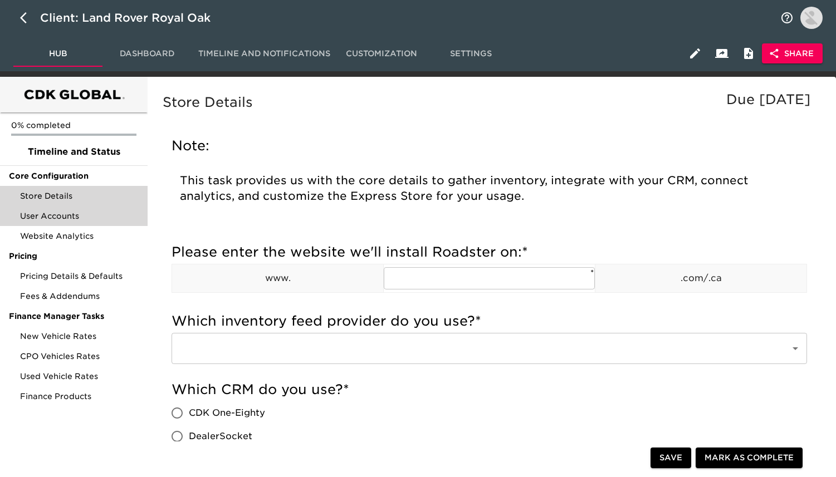
click at [103, 219] on span "User Accounts" at bounding box center [79, 216] width 119 height 11
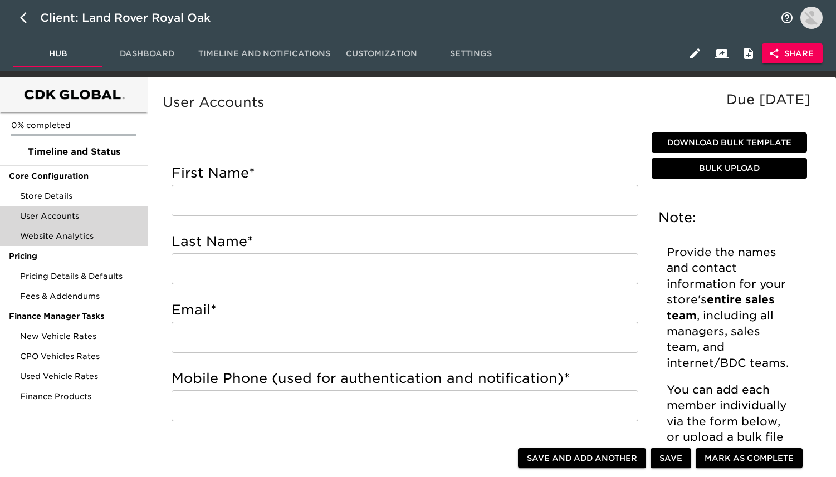
click at [103, 236] on span "Website Analytics" at bounding box center [79, 236] width 119 height 11
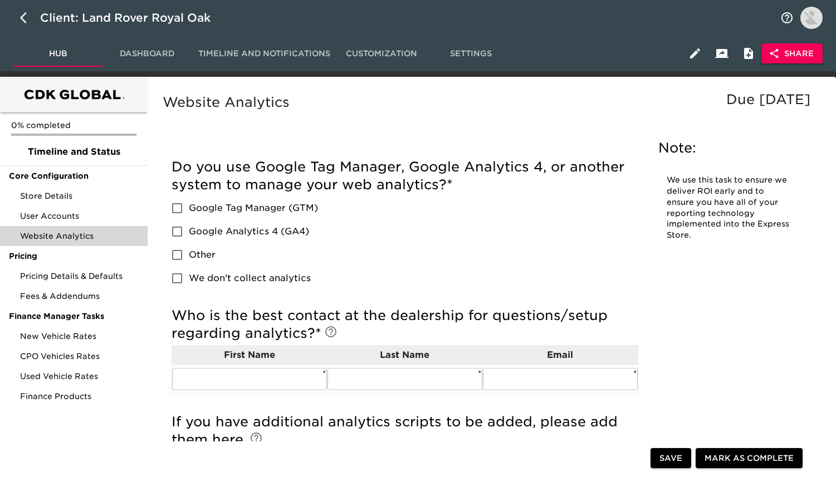
click at [476, 69] on div "Hub Dashboard Timeline and Notifications Customization Settings Share" at bounding box center [418, 54] width 836 height 36
click at [476, 54] on span "Settings" at bounding box center [471, 54] width 76 height 14
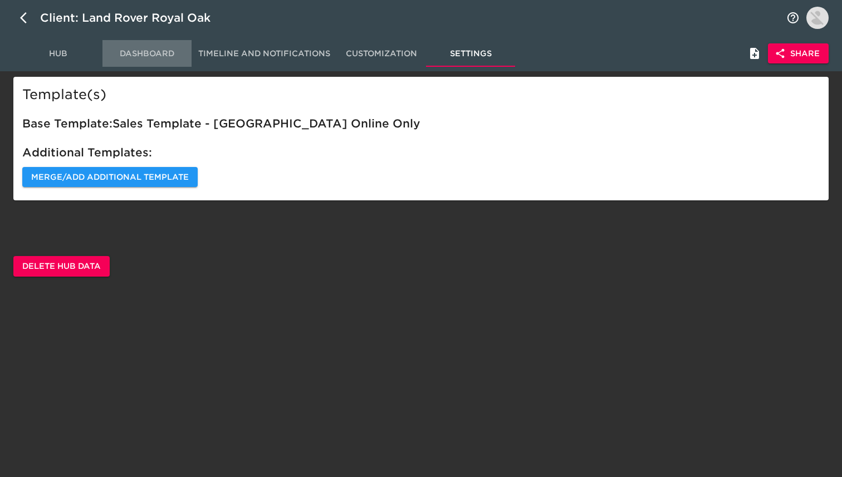
click at [160, 57] on span "Dashboard" at bounding box center [147, 54] width 76 height 14
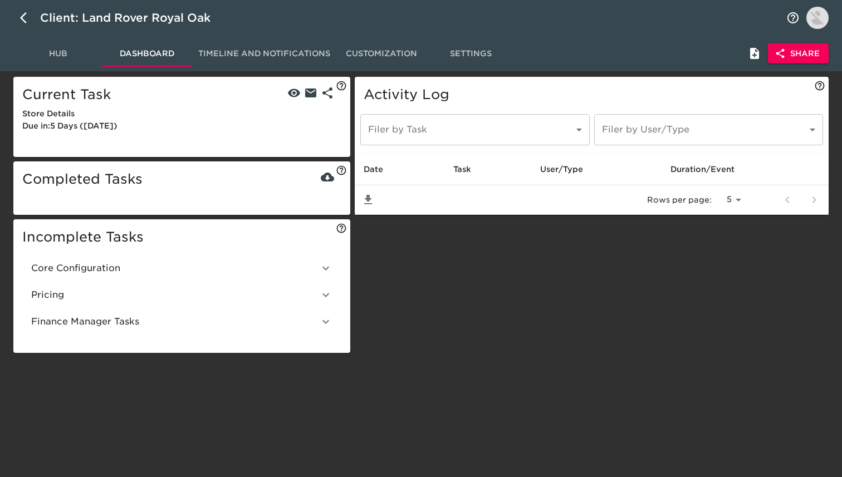
click at [56, 47] on span "Hub" at bounding box center [58, 54] width 76 height 14
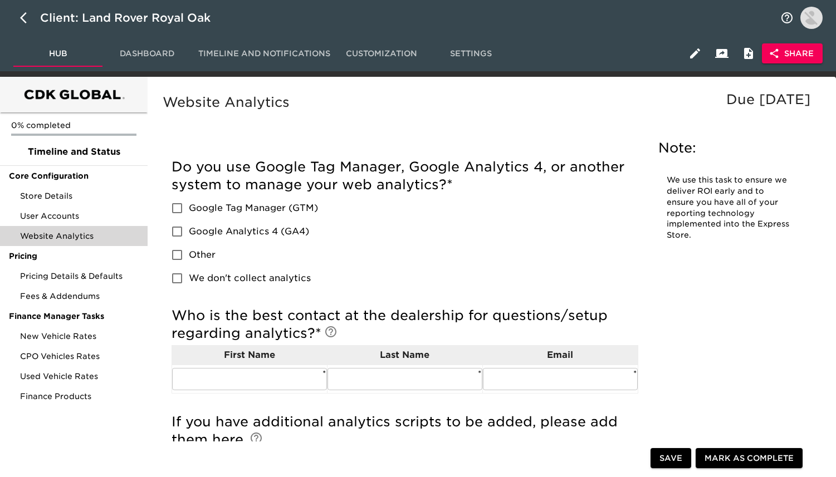
scroll to position [33, 0]
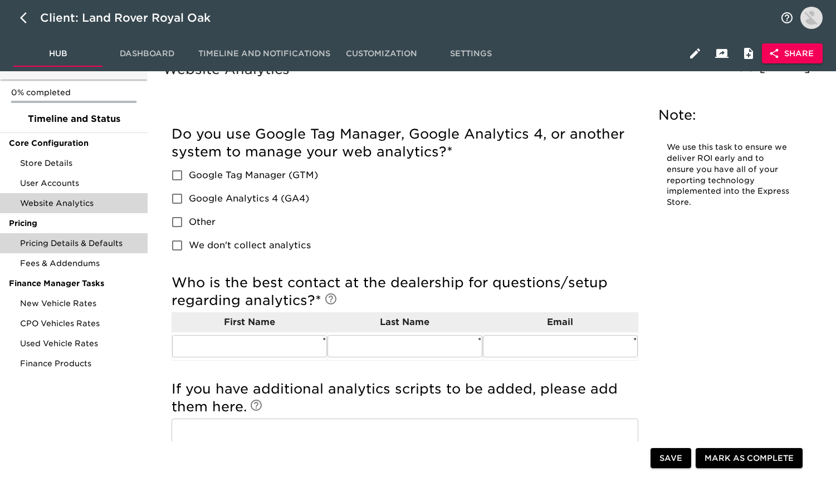
click at [119, 241] on span "Pricing Details & Defaults" at bounding box center [79, 243] width 119 height 11
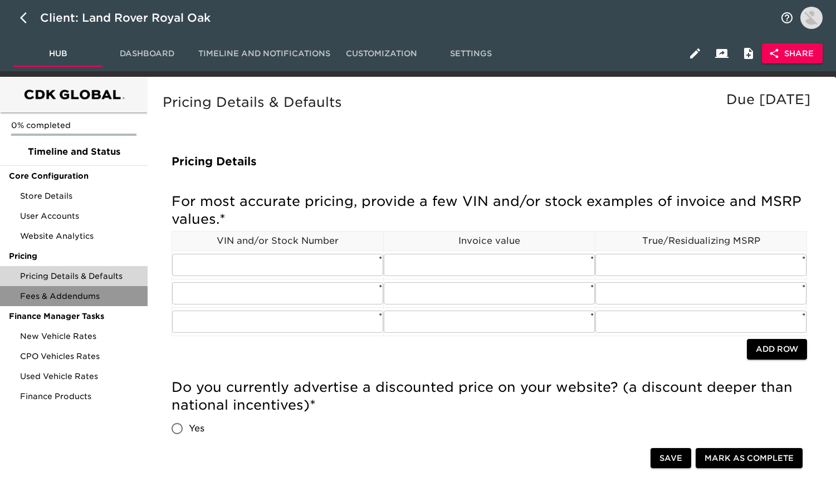
click at [94, 291] on span "Fees & Addendums" at bounding box center [79, 296] width 119 height 11
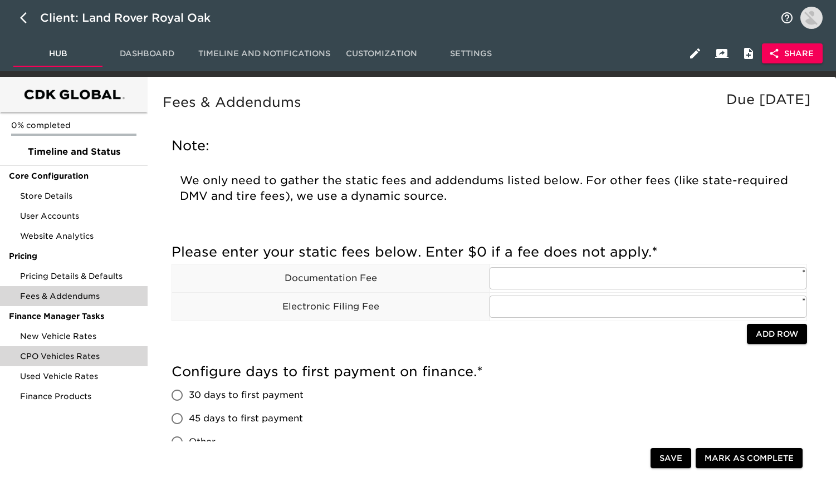
scroll to position [36, 0]
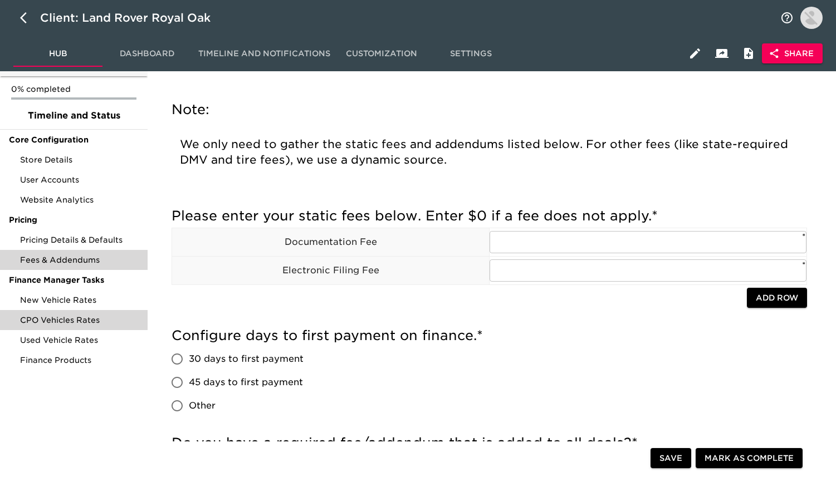
click at [90, 313] on div "CPO Vehicles Rates" at bounding box center [74, 320] width 148 height 20
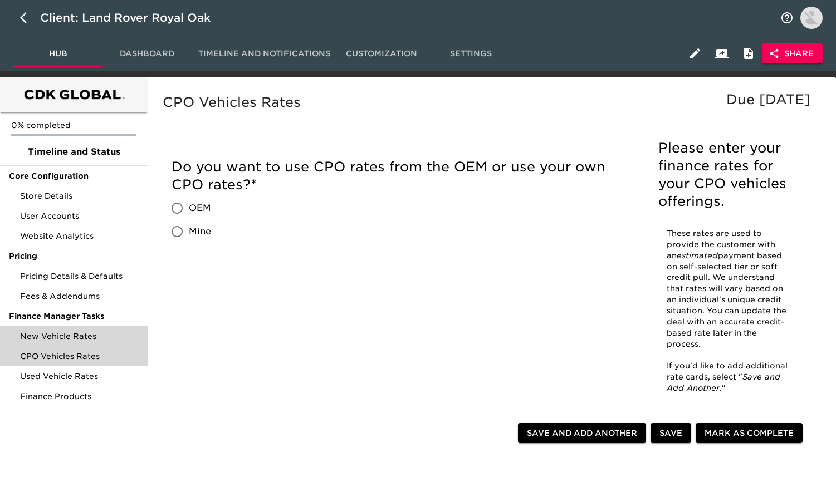
click at [93, 331] on span "New Vehicle Rates" at bounding box center [79, 336] width 119 height 11
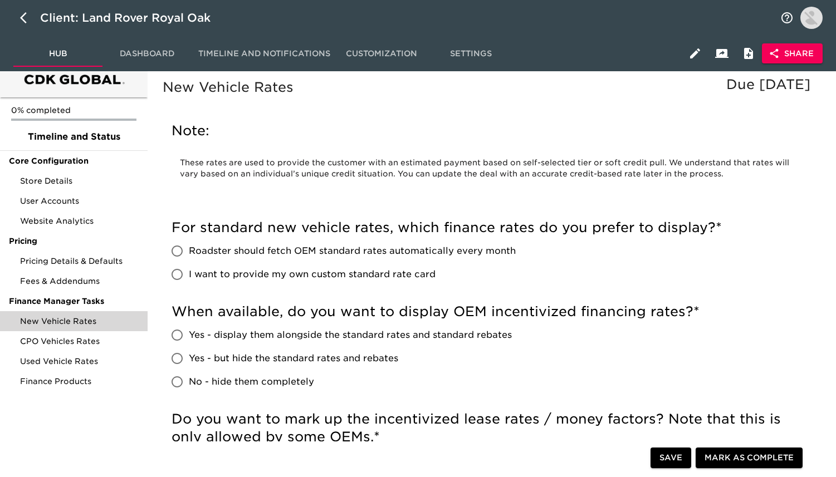
scroll to position [20, 0]
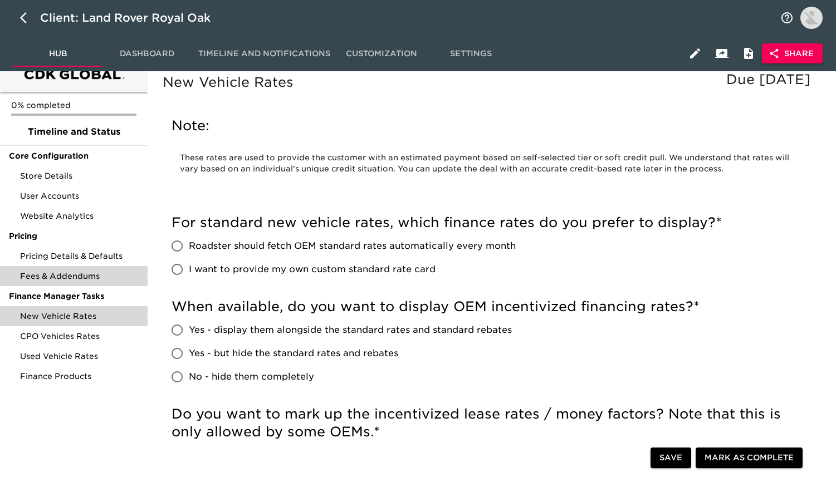
click at [98, 269] on div "Fees & Addendums" at bounding box center [74, 276] width 148 height 20
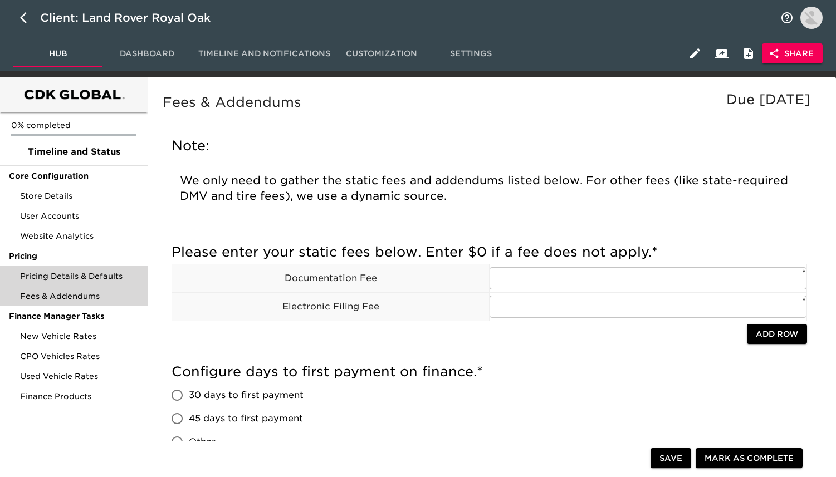
click at [98, 271] on span "Pricing Details & Defaults" at bounding box center [79, 276] width 119 height 11
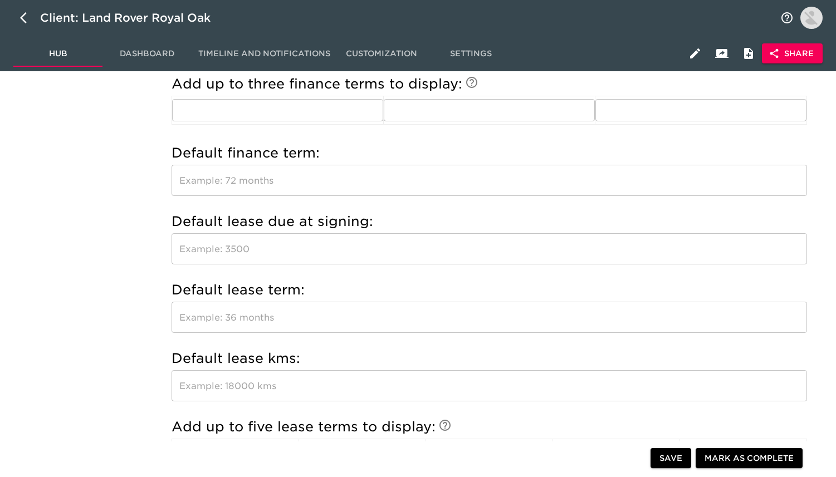
scroll to position [118, 0]
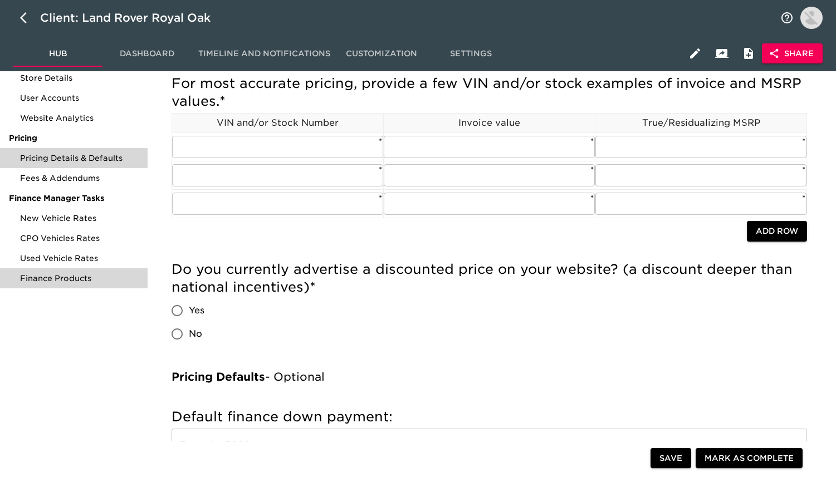
click at [100, 272] on div "Finance Products" at bounding box center [74, 279] width 148 height 20
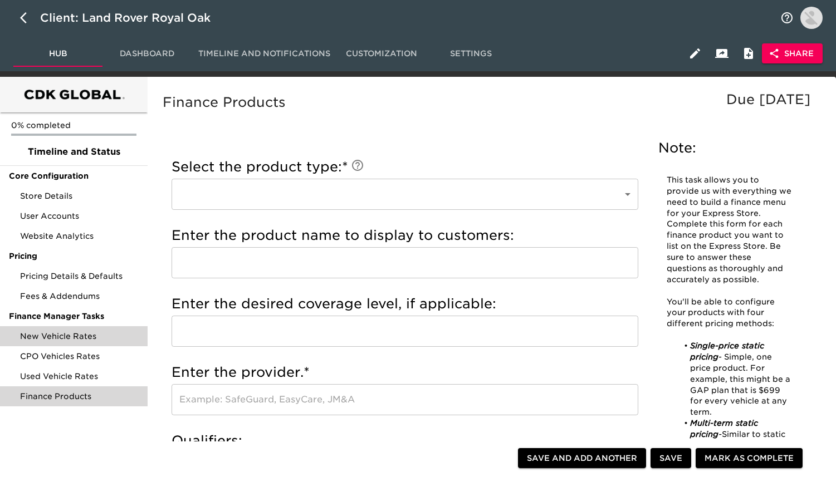
click at [69, 345] on div "New Vehicle Rates" at bounding box center [74, 336] width 148 height 20
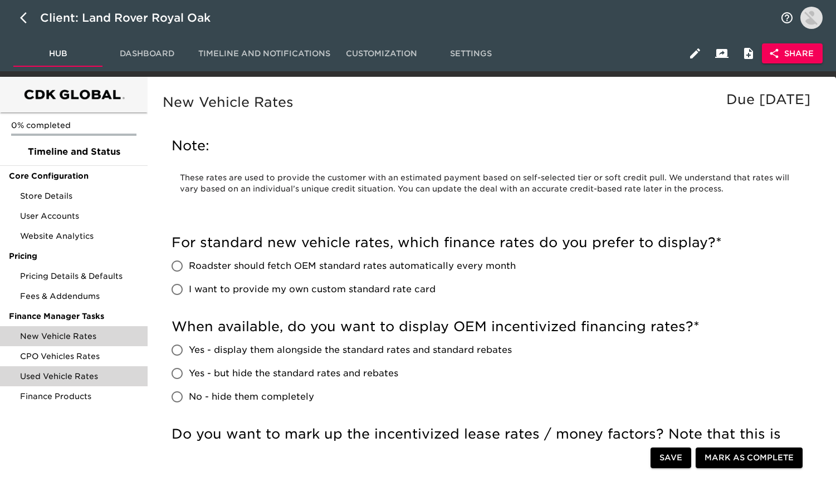
click at [72, 367] on div "Used Vehicle Rates" at bounding box center [74, 377] width 148 height 20
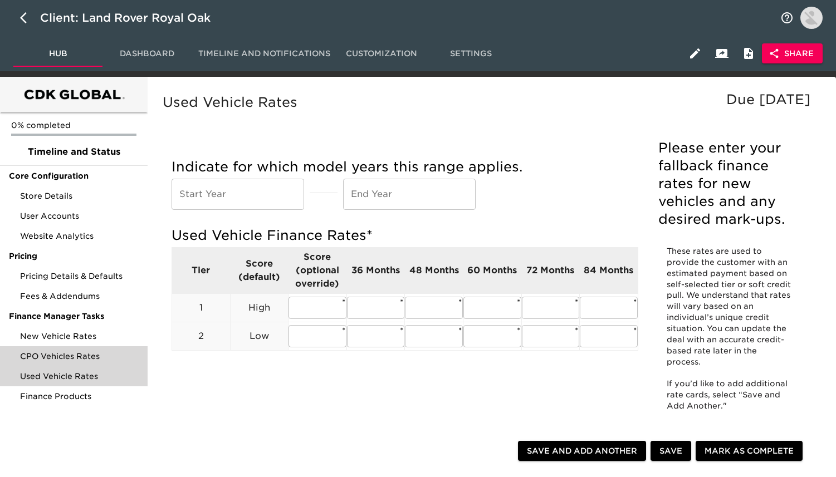
click at [73, 355] on span "CPO Vehicles Rates" at bounding box center [79, 356] width 119 height 11
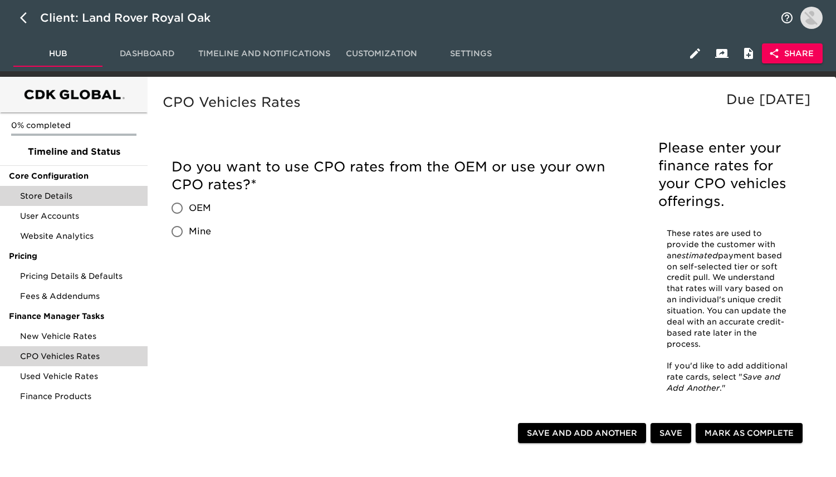
click at [109, 202] on div "Store Details" at bounding box center [74, 196] width 148 height 20
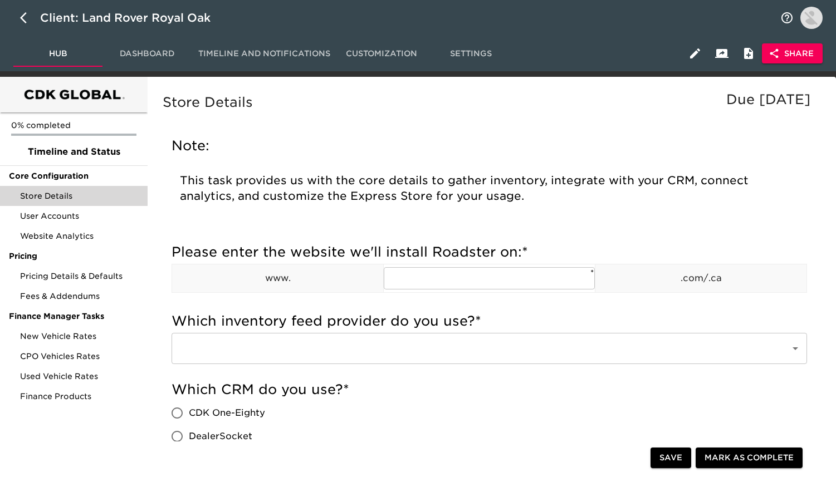
click at [798, 51] on span "Share" at bounding box center [792, 54] width 43 height 14
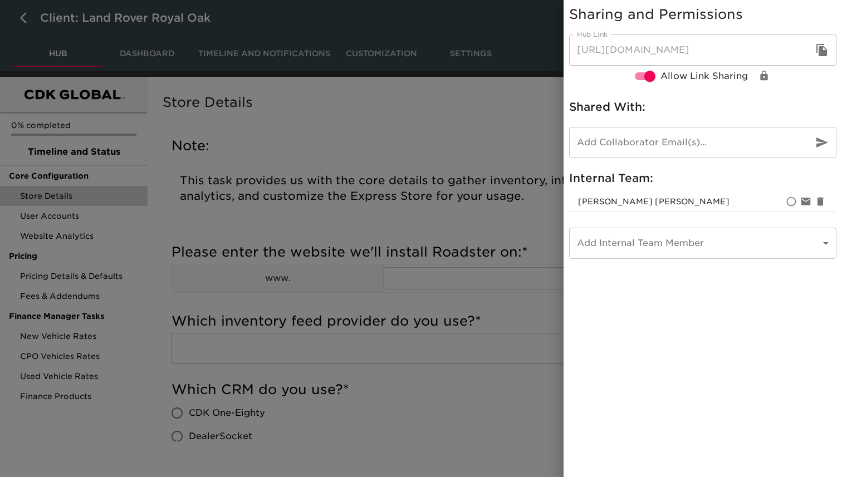
click at [817, 49] on icon "button" at bounding box center [822, 50] width 11 height 12
